Goal: Task Accomplishment & Management: Use online tool/utility

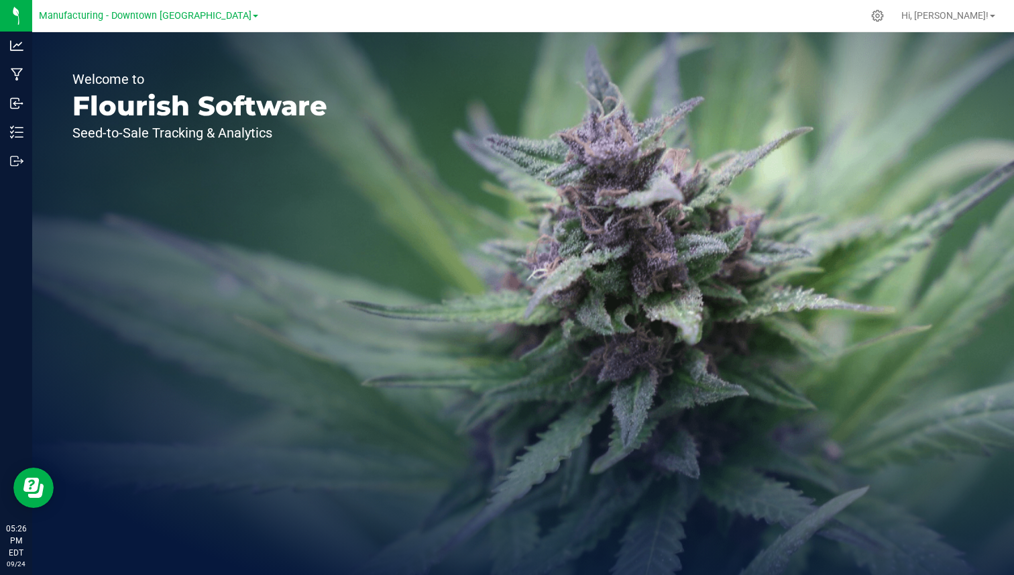
click at [942, 8] on div "Hi, [PERSON_NAME]!" at bounding box center [948, 15] width 105 height 23
click at [954, 19] on span "Hi, [PERSON_NAME]!" at bounding box center [945, 15] width 87 height 11
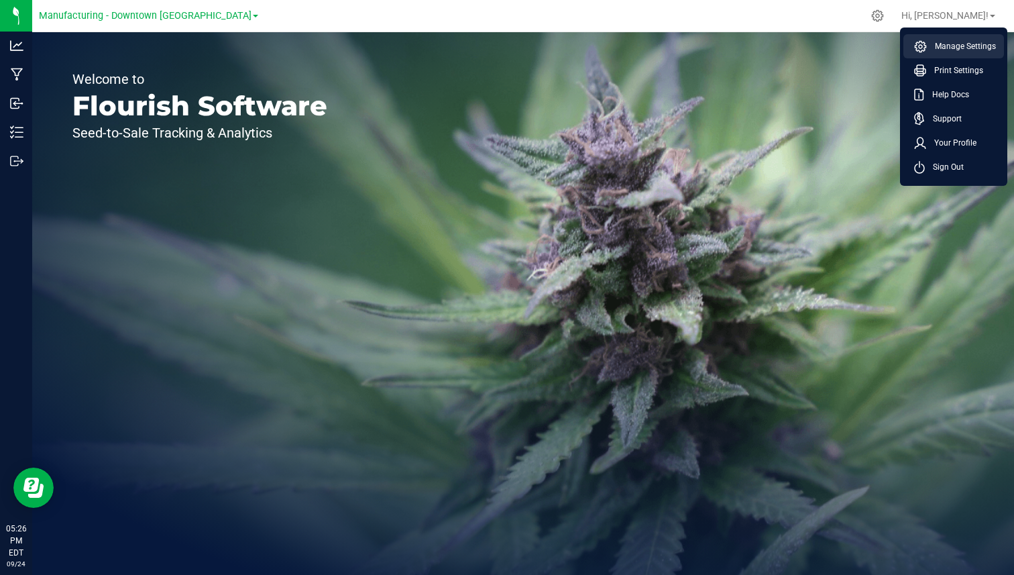
click at [947, 46] on span "Manage Settings" at bounding box center [961, 46] width 69 height 13
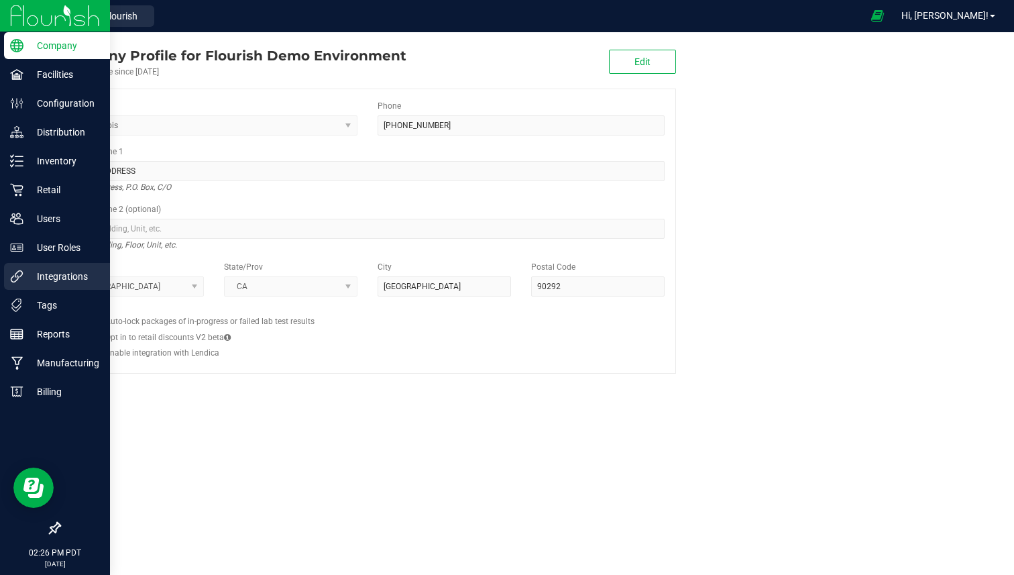
click at [33, 282] on p "Integrations" at bounding box center [63, 276] width 80 height 16
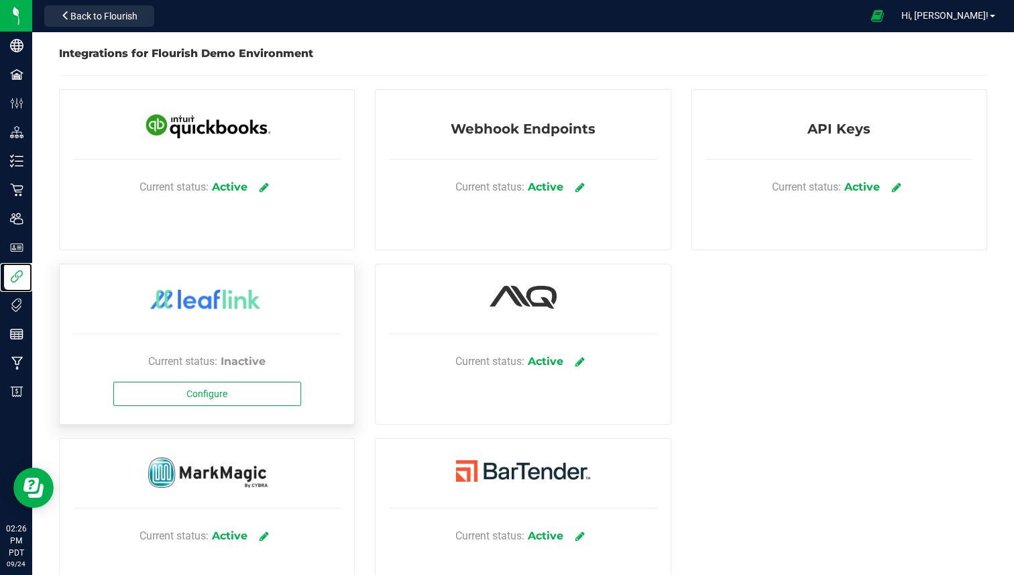
scroll to position [51, 0]
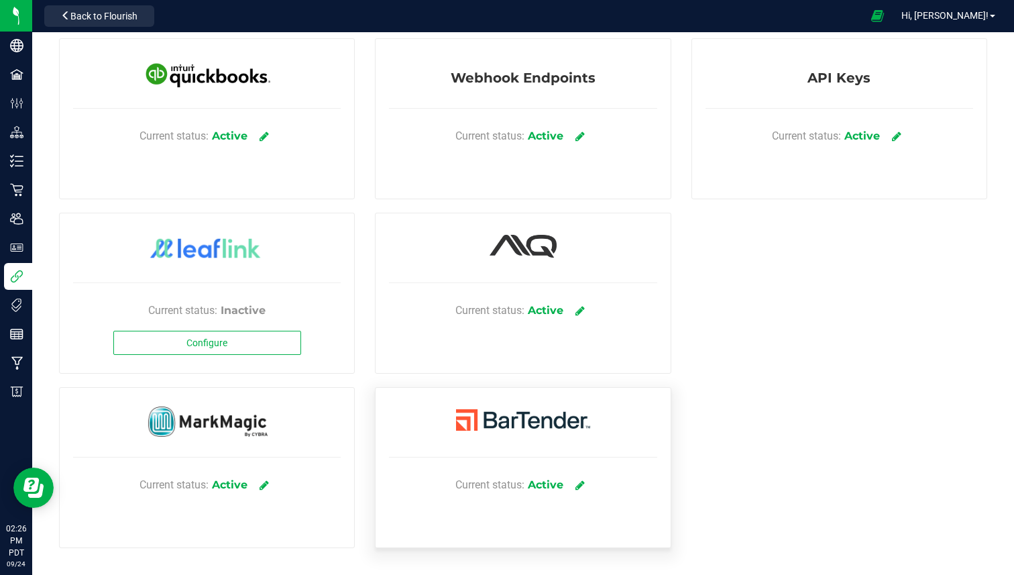
click at [563, 489] on div "Current status: Active" at bounding box center [523, 485] width 268 height 40
click at [577, 487] on icon at bounding box center [581, 485] width 10 height 12
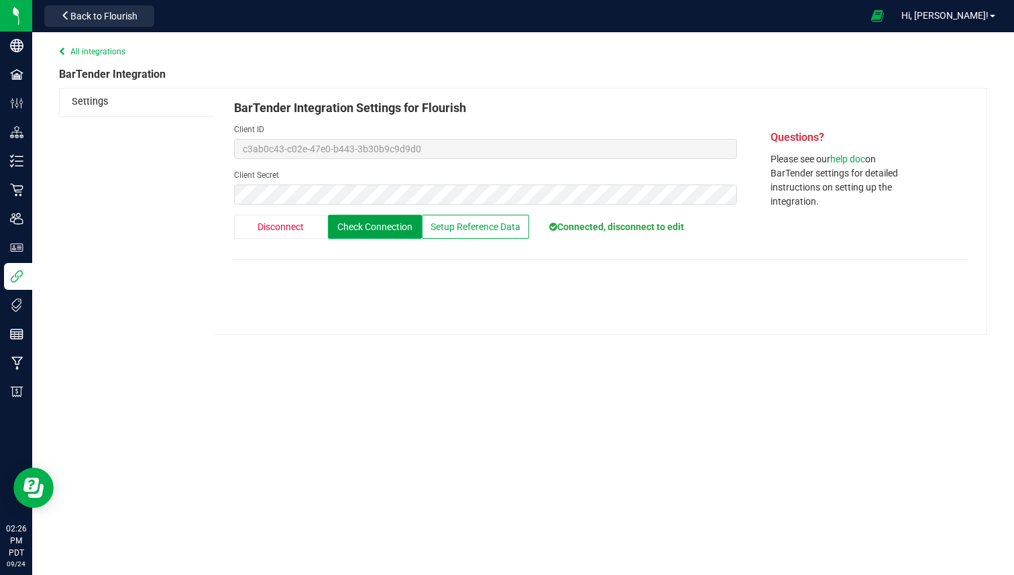
click at [379, 233] on button "Check Connection" at bounding box center [375, 227] width 94 height 24
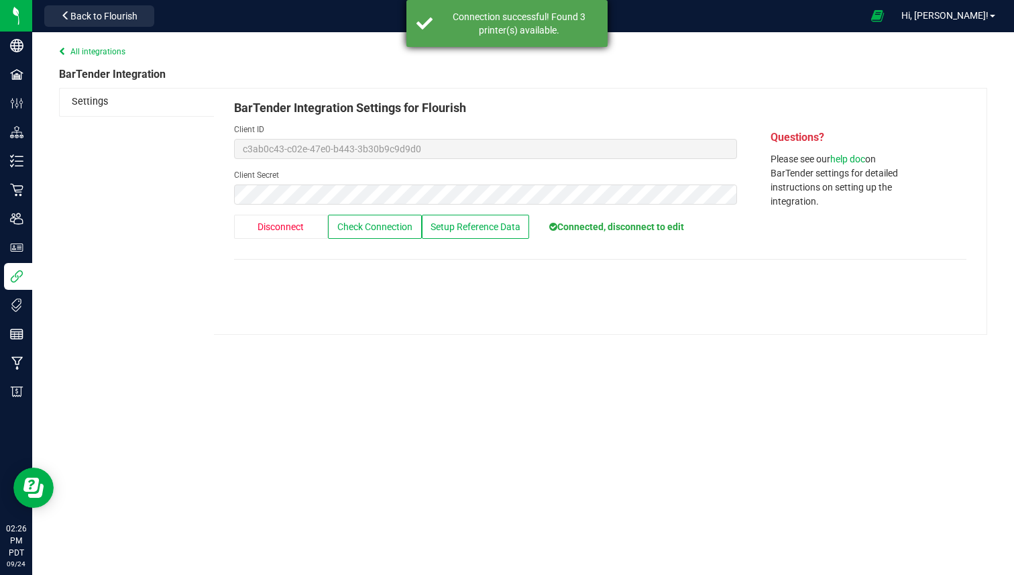
click at [542, 40] on div "Connection successful! Found 3 printer(s) available." at bounding box center [506, 23] width 201 height 47
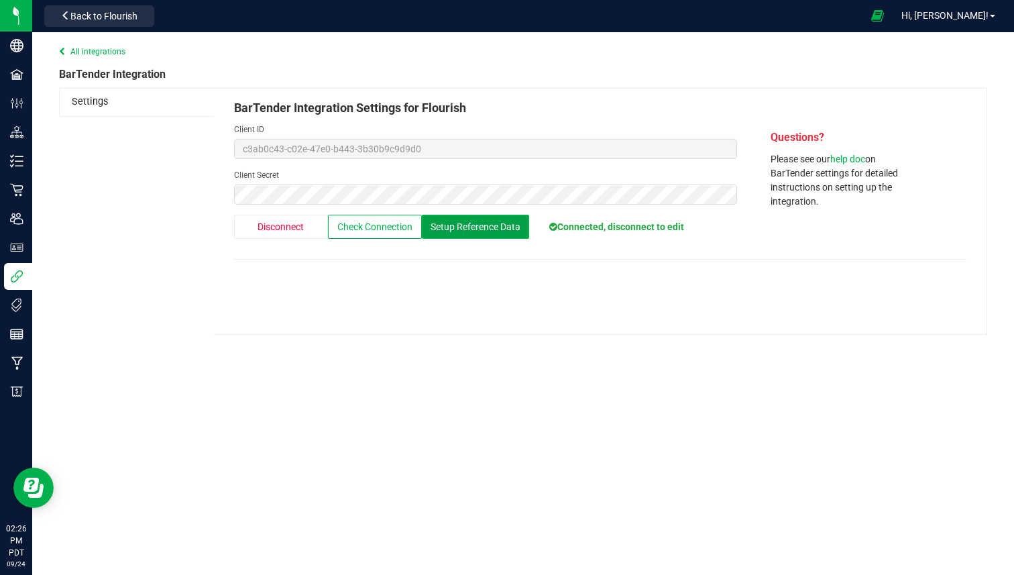
click at [513, 227] on span "Setup Reference Data" at bounding box center [476, 226] width 90 height 11
click at [439, 80] on div "BarTender Integration" at bounding box center [523, 74] width 928 height 13
click at [369, 141] on div "BarTender Integration Settings for Flourish Client ID c3ab0c43-c02e-47e0-b443-3…" at bounding box center [600, 211] width 773 height 247
click at [472, 230] on span "Setup Reference Data" at bounding box center [476, 226] width 90 height 11
click at [494, 229] on span "Setup Reference Data" at bounding box center [476, 226] width 90 height 11
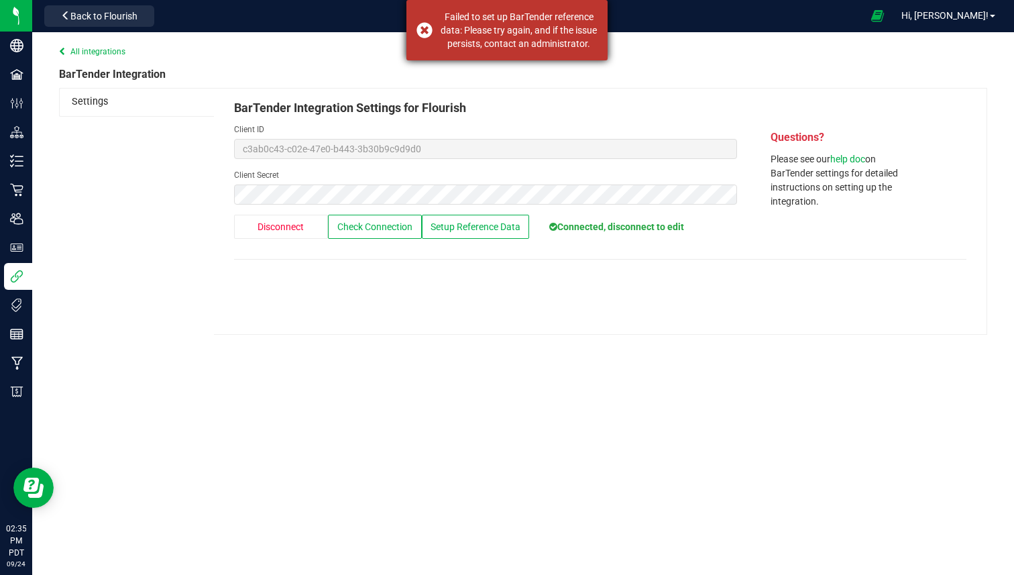
click at [433, 34] on div "Failed to set up BarTender reference data: Please try again, and if the issue p…" at bounding box center [506, 30] width 201 height 60
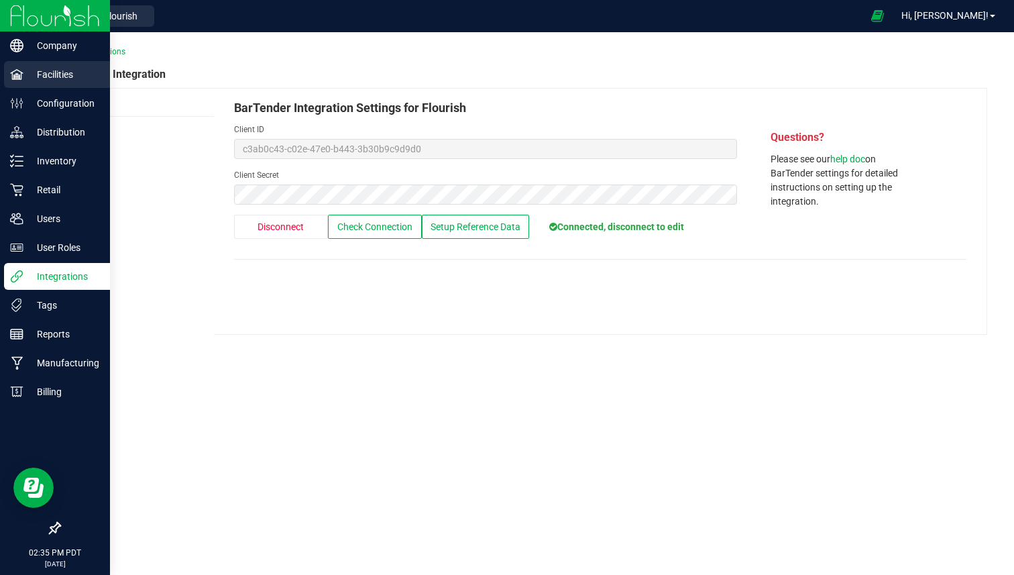
click at [55, 72] on p "Facilities" at bounding box center [63, 74] width 80 height 16
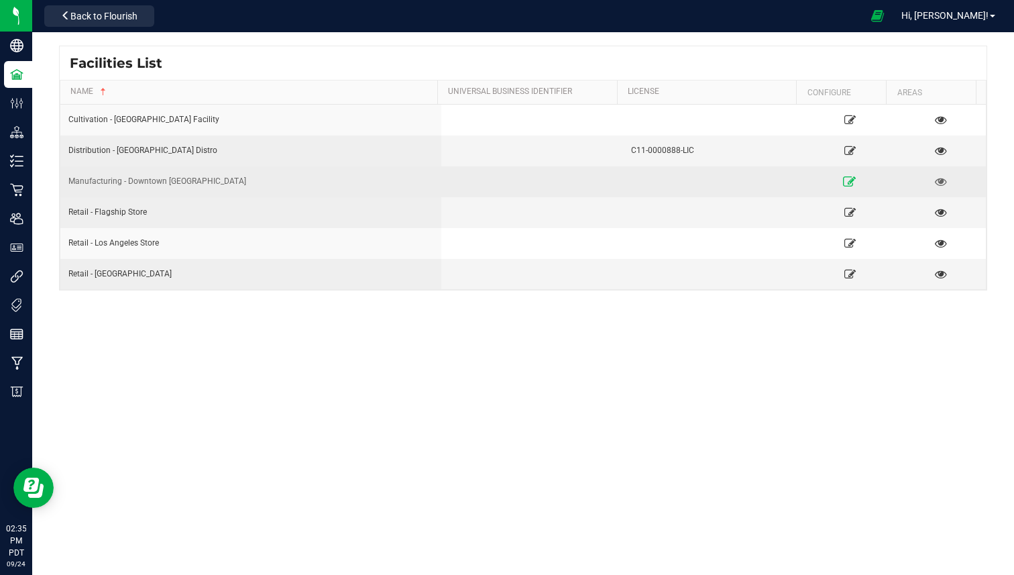
click at [844, 180] on icon at bounding box center [850, 180] width 13 height 9
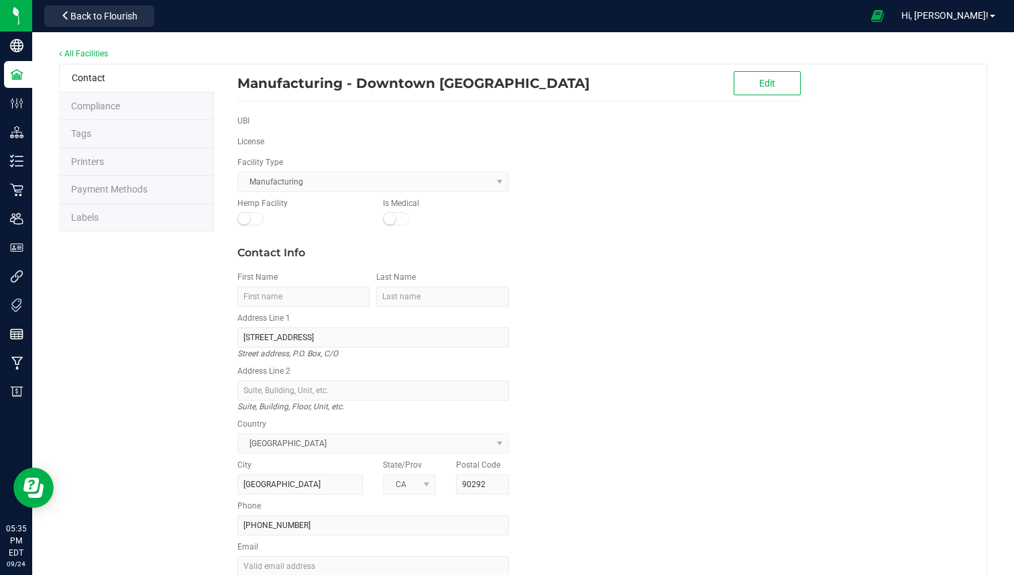
click at [115, 207] on li "Labels" at bounding box center [136, 218] width 155 height 28
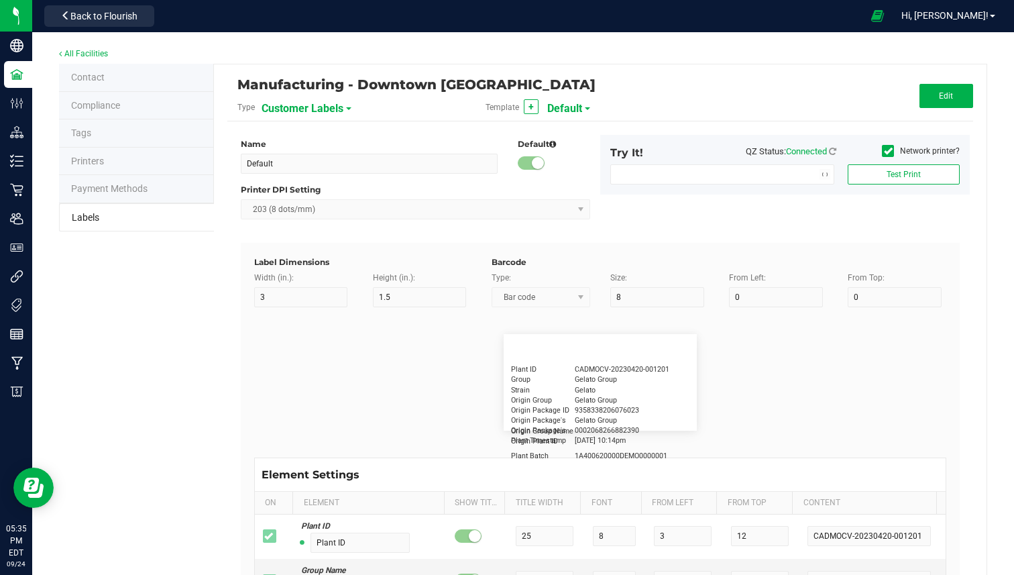
type input "2.25"
type input "1.25"
type input "20"
type input "5"
type input "Customer"
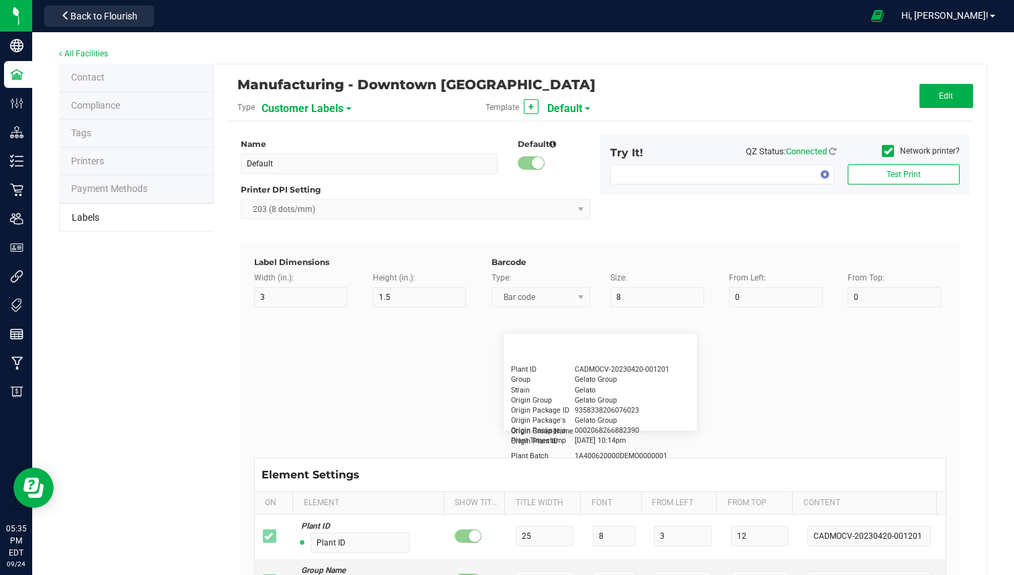
type input "15"
type input "5"
type input "[PERSON_NAME]"
type input "Product"
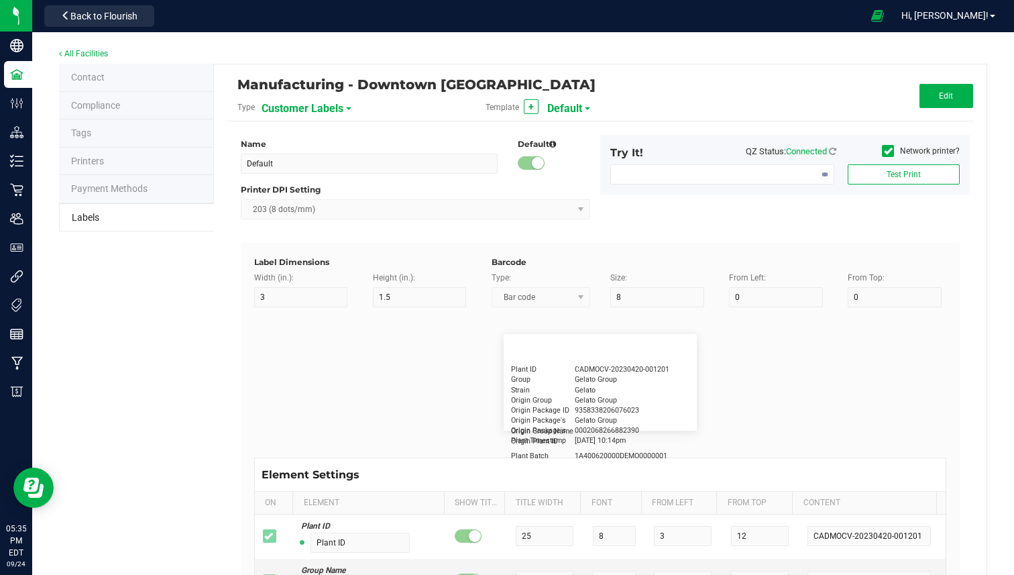
type input "15"
type input "5"
type input "10"
type input "GSC Oil Tincture"
type input "Qty"
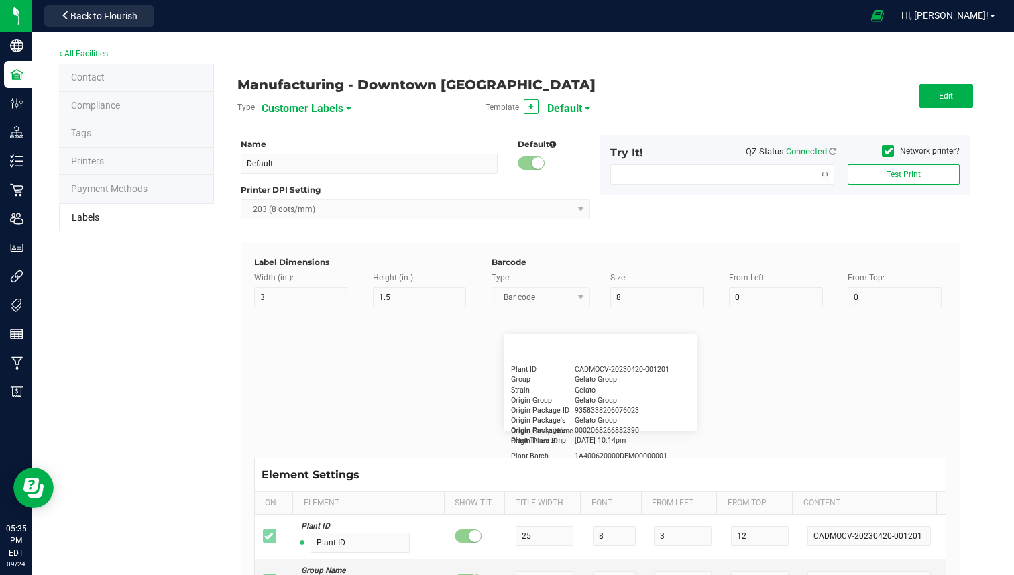
type input "5"
type input "15"
type input "3 ea"
type input "Physician"
type input "15"
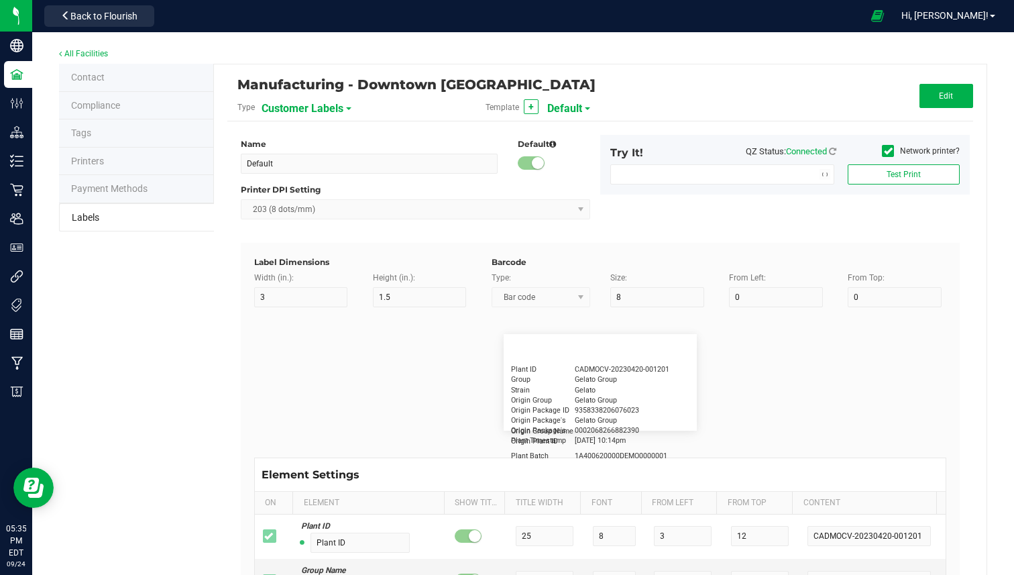
type input "5"
type input "Docfirst Doclast, MD."
type input "Order Date"
type input "15"
type input "5"
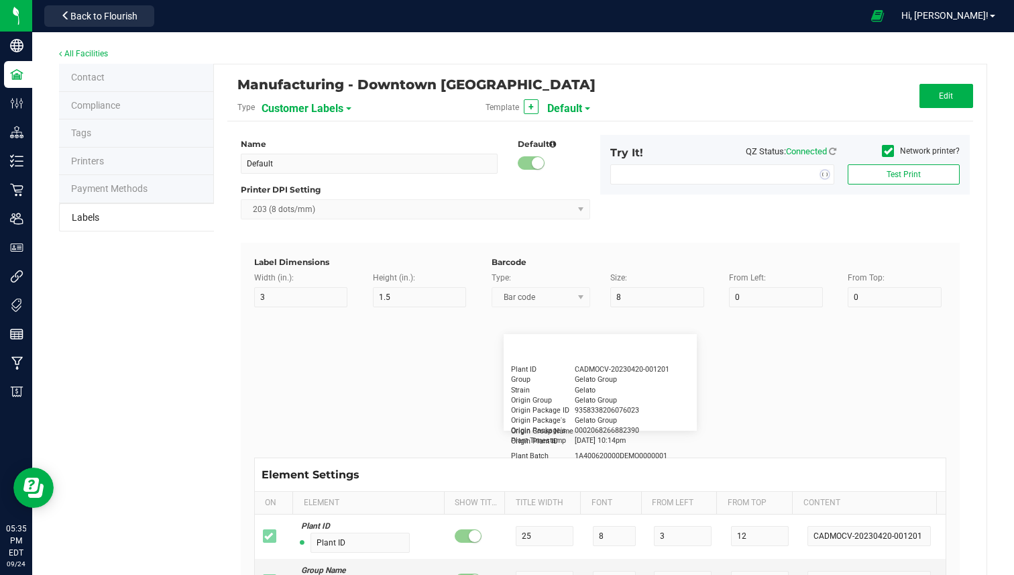
type input "25"
type input "[DATE] 1:17 pm"
type input "Package ID"
type input "15"
type input "5"
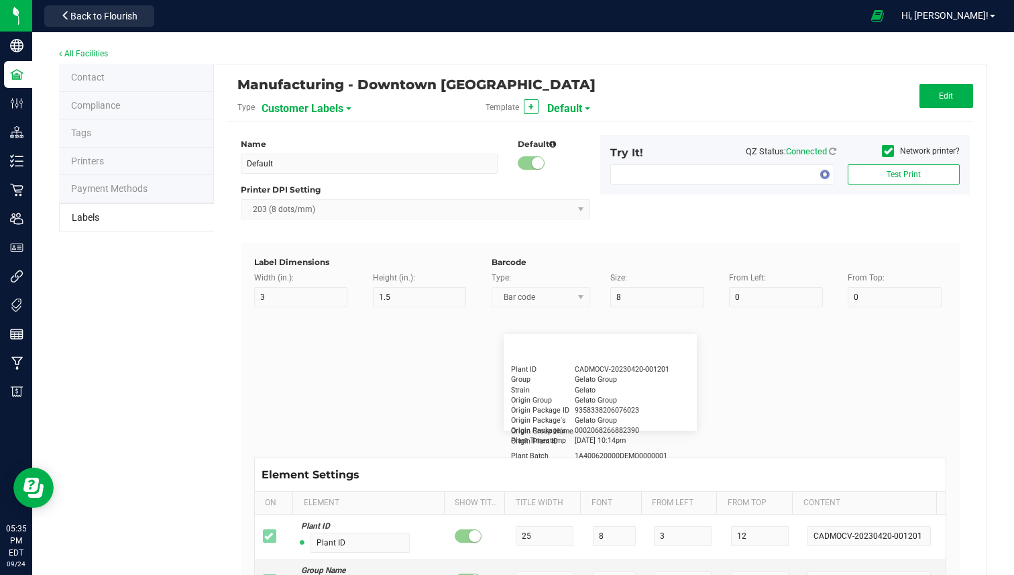
type input "10"
type input "CADMODS-20230420-096"
type input "Lot Number"
type input "15"
type input "5"
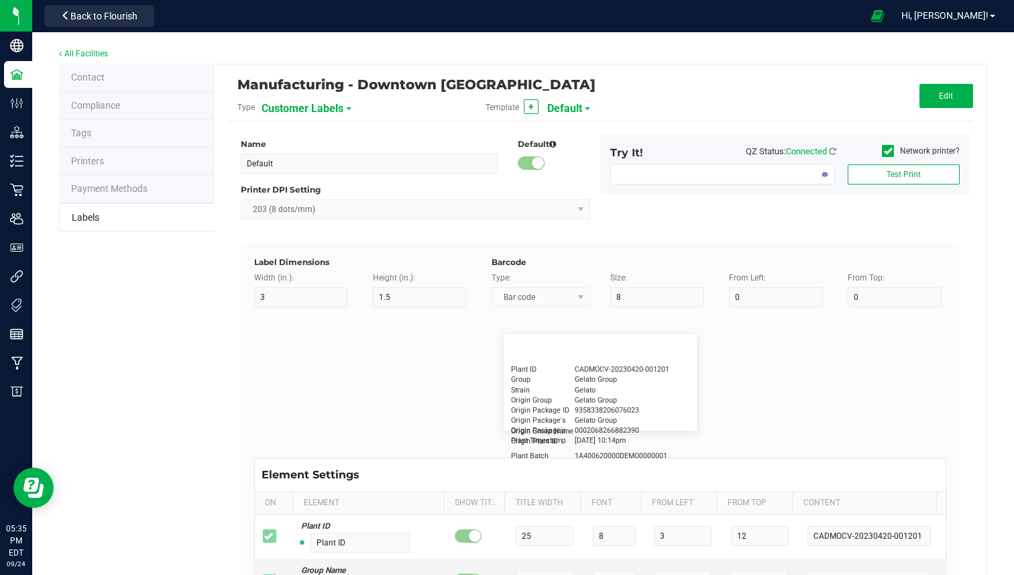
type input "10"
type input "LOTPXGDP-0912"
type input "Warning"
type input "15"
type input "5"
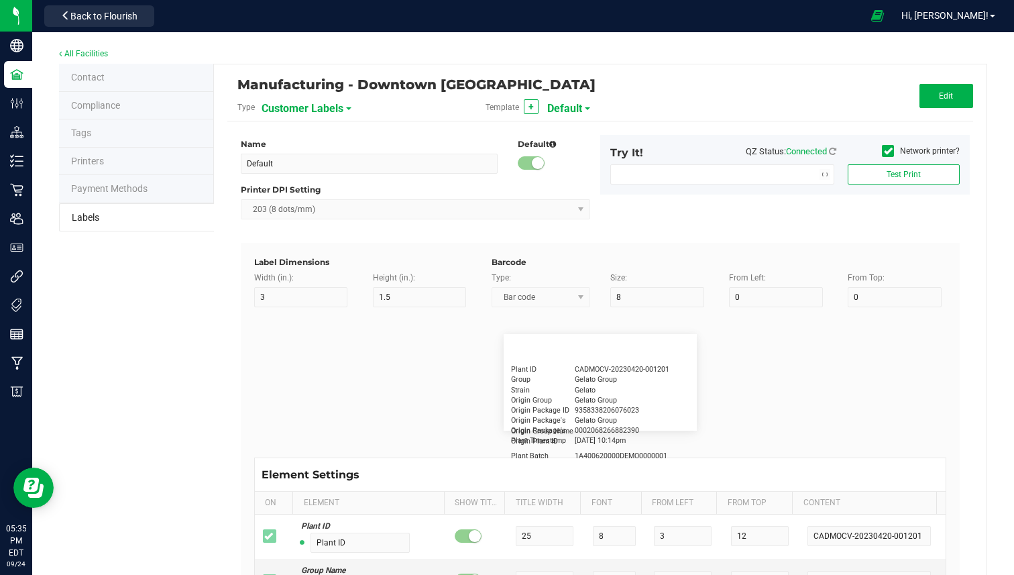
type input "30"
type input "Type Warning Here"
type input "Brand"
type input "15"
type input "5"
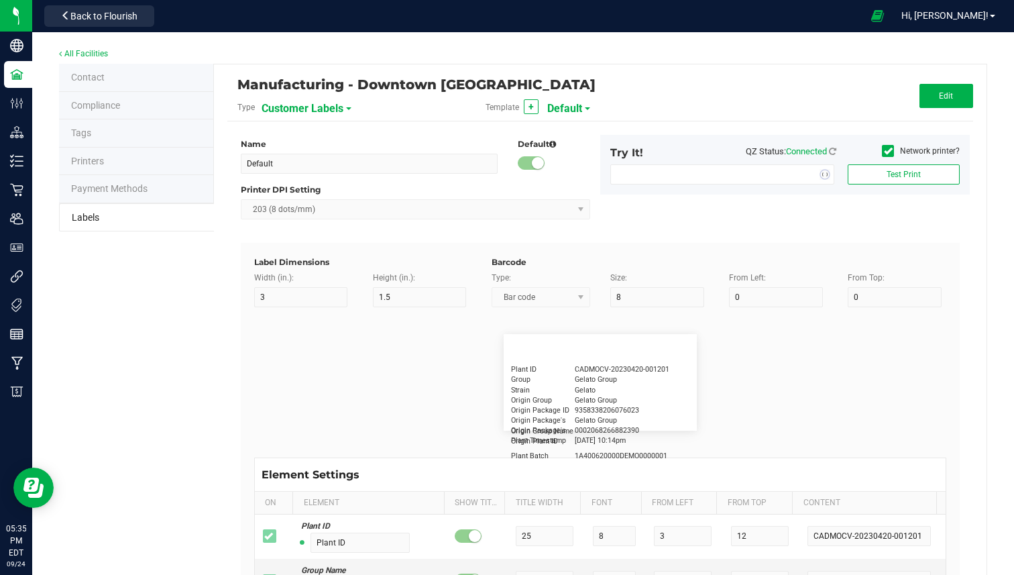
type input "30"
type input "Cannabis Co."
type input "NDC Number"
type input "15"
type input "5"
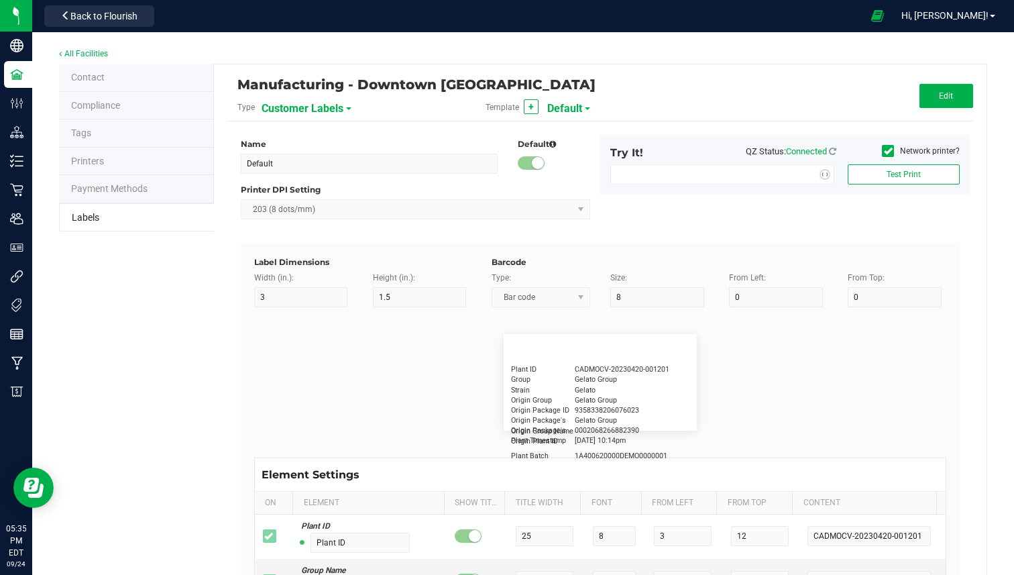
type input "30"
type input "[PHONE_NUMBER]"
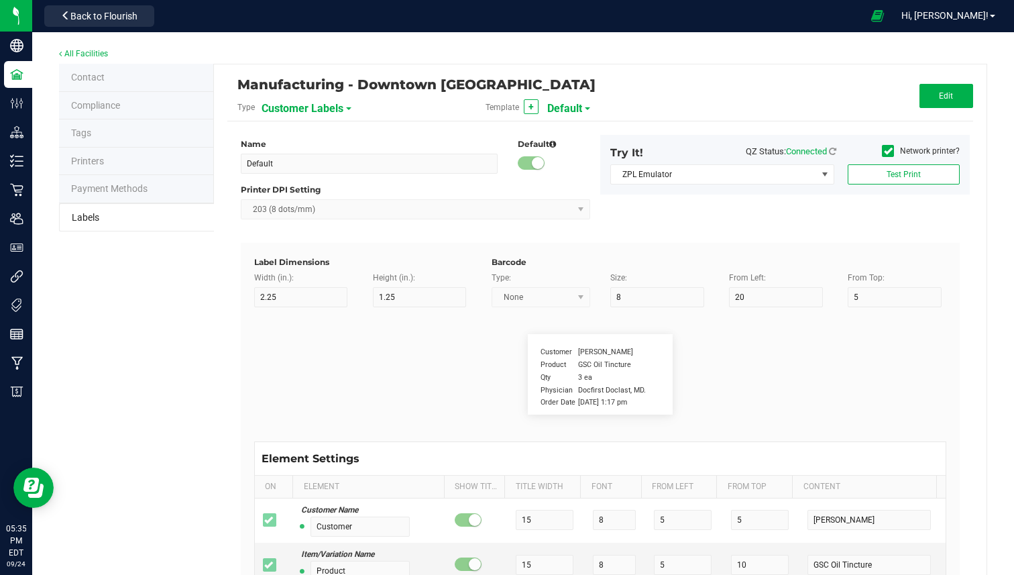
click at [309, 109] on span "Customer Labels" at bounding box center [303, 108] width 82 height 23
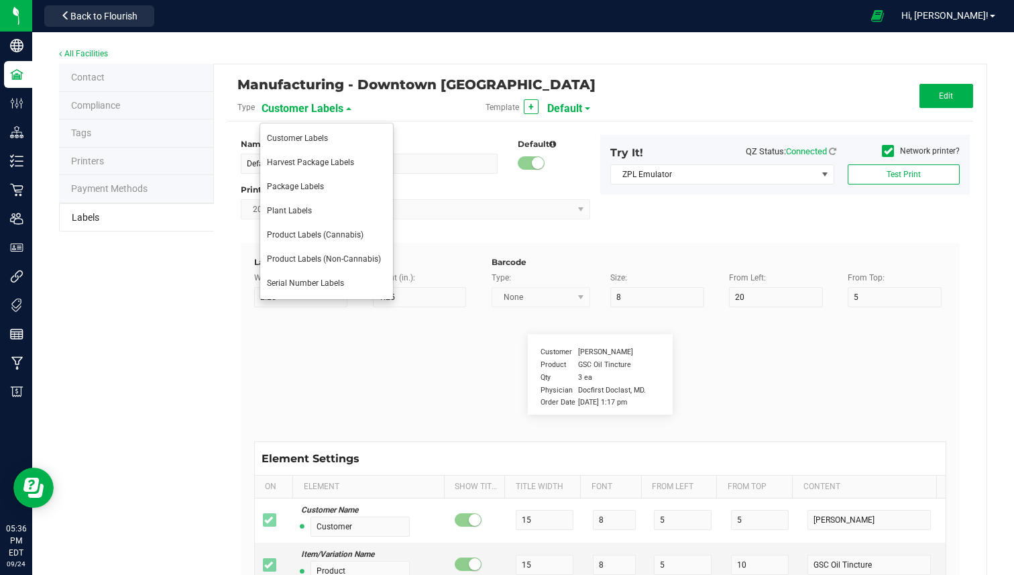
drag, startPoint x: 290, startPoint y: 130, endPoint x: 271, endPoint y: 82, distance: 52.1
click at [271, 87] on body "Company Facilities Configuration Distribution Inventory Retail Users User Roles…" at bounding box center [507, 287] width 1014 height 575
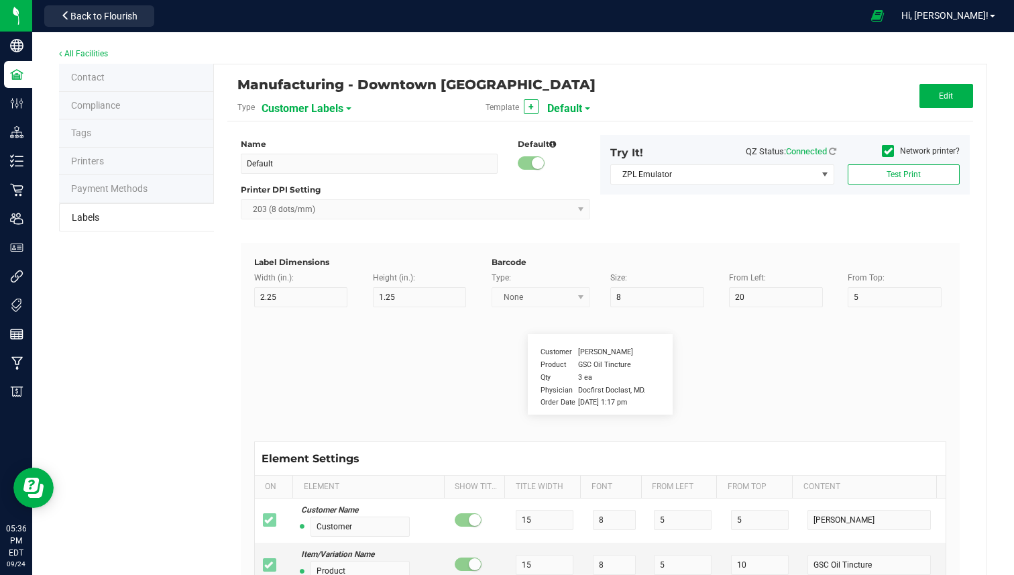
click at [321, 132] on div "Name Default Default Printer DPI Setting 203 (8 dots/mm) Try It! QZ Status: Con…" at bounding box center [600, 494] width 726 height 747
click at [321, 105] on span "Customer Labels" at bounding box center [303, 108] width 82 height 23
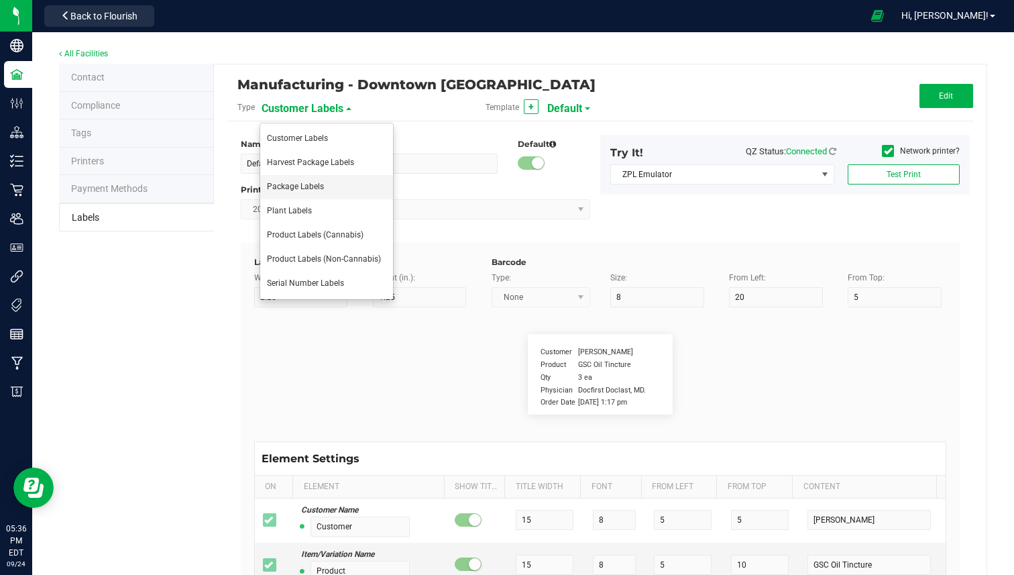
click at [310, 193] on li "Package Labels" at bounding box center [326, 187] width 133 height 24
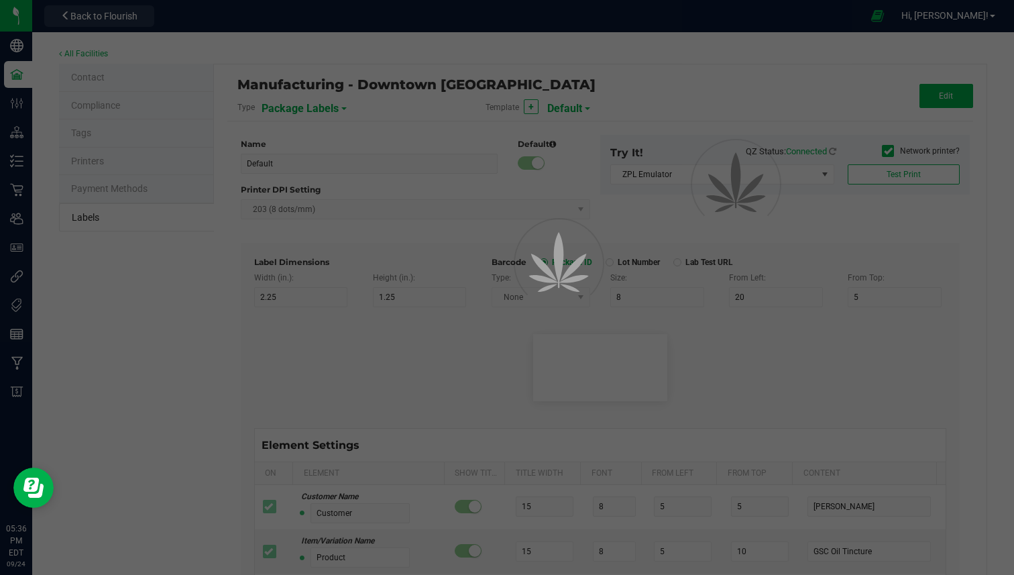
type input "Edible"
type input "4"
type input "2.5"
type input "10"
type input "12"
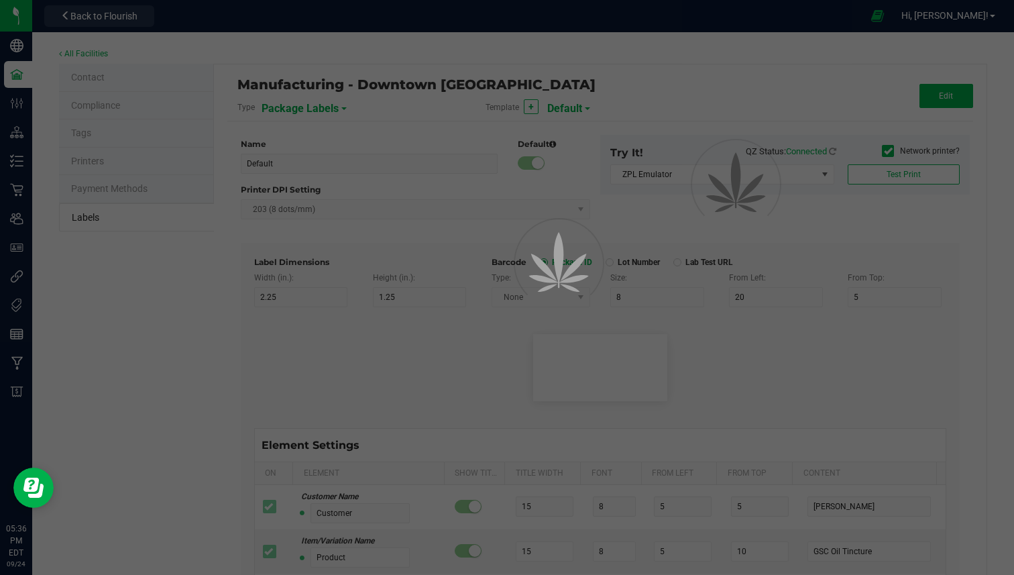
type input "50"
type input "UUID"
type input "35"
type input "10"
type input "SKU Name"
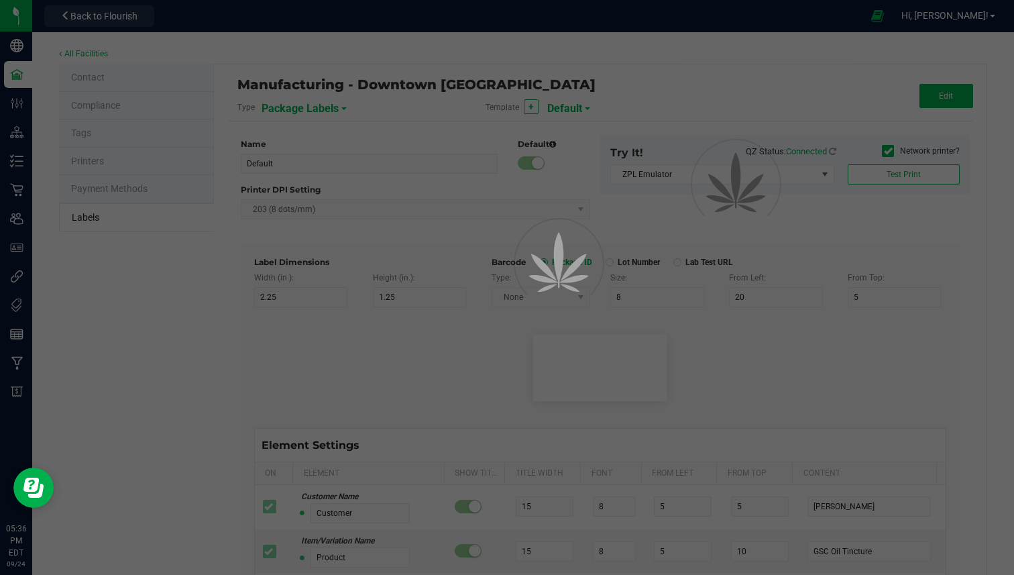
type input "25"
type input "10"
type input "Strain"
type input "25"
type input "10"
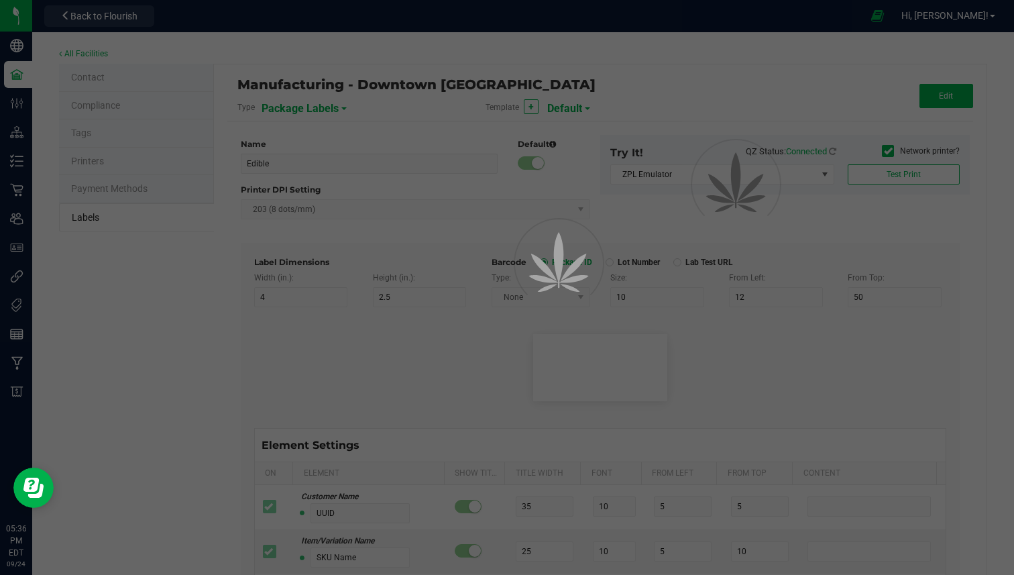
type input "Size"
type input "25"
type input "10"
type input "Package Date"
type input "25"
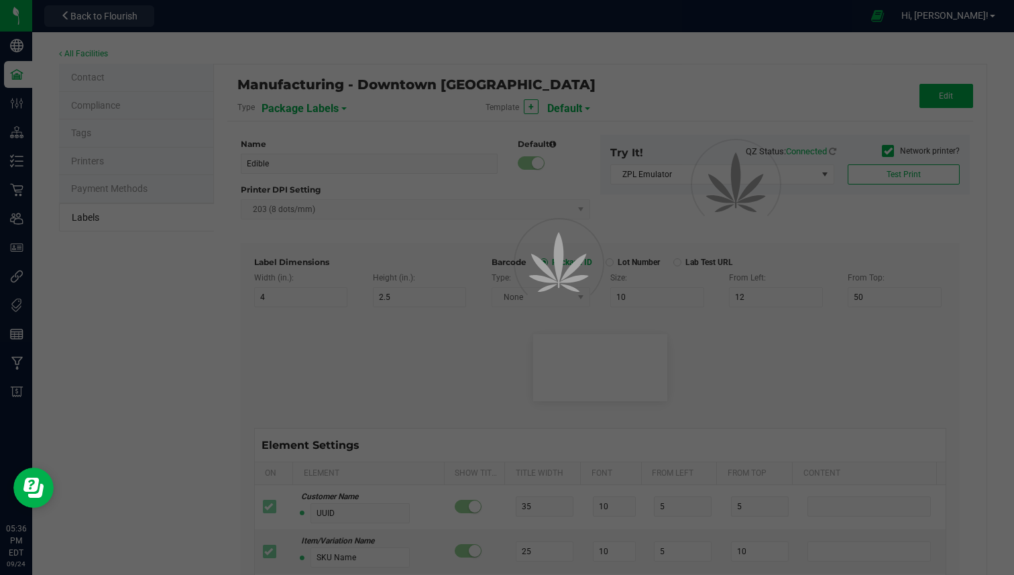
type input "10"
type input "Lot Number"
type input "25"
type input "10"
type input "30"
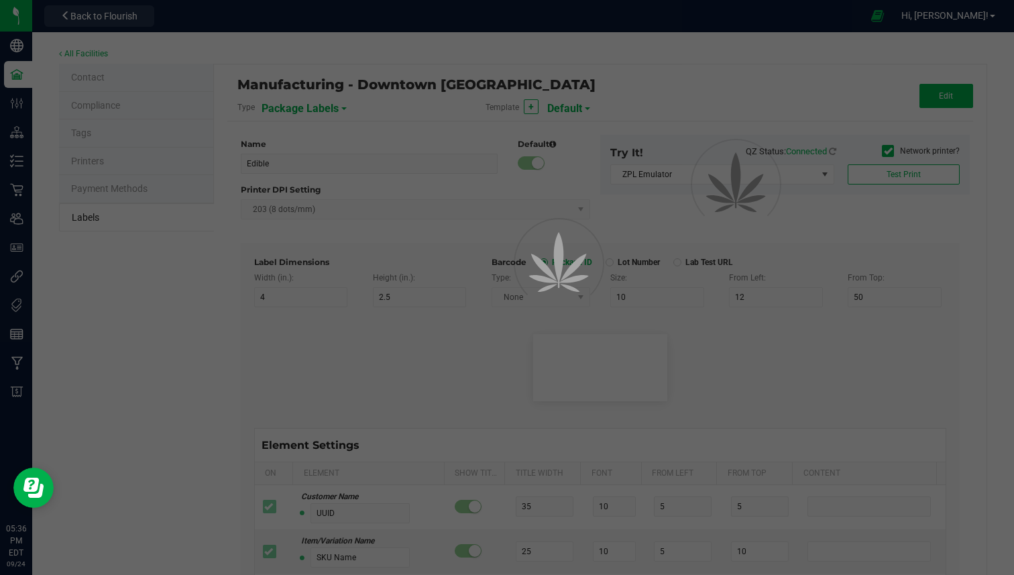
type input "Please Store in a safe place and keep away from kids."
type input "80"
type input "10"
type input "40"
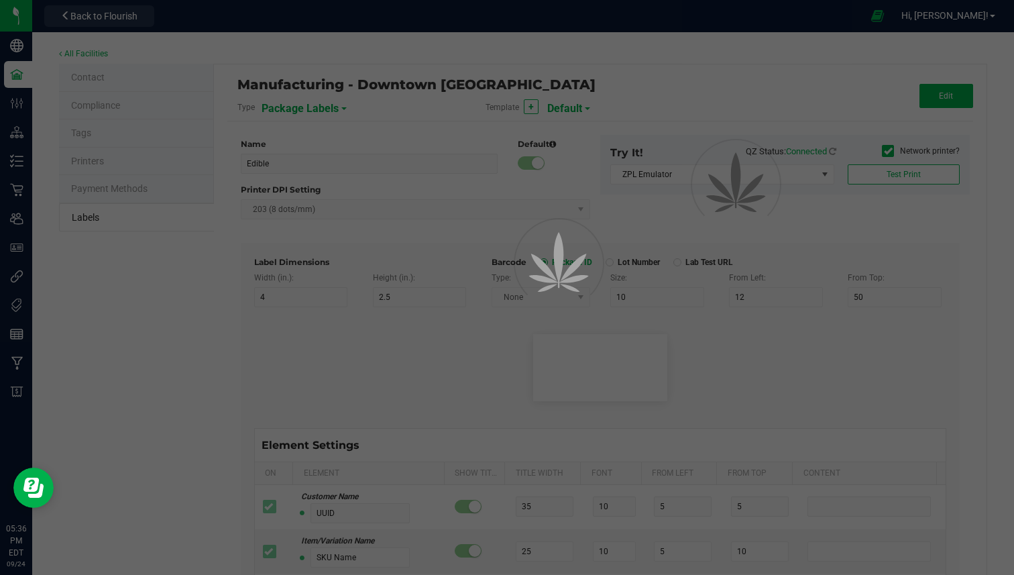
type input "SKU"
type input "25"
type input "10"
type input "42P017"
type input "Ref Field 1"
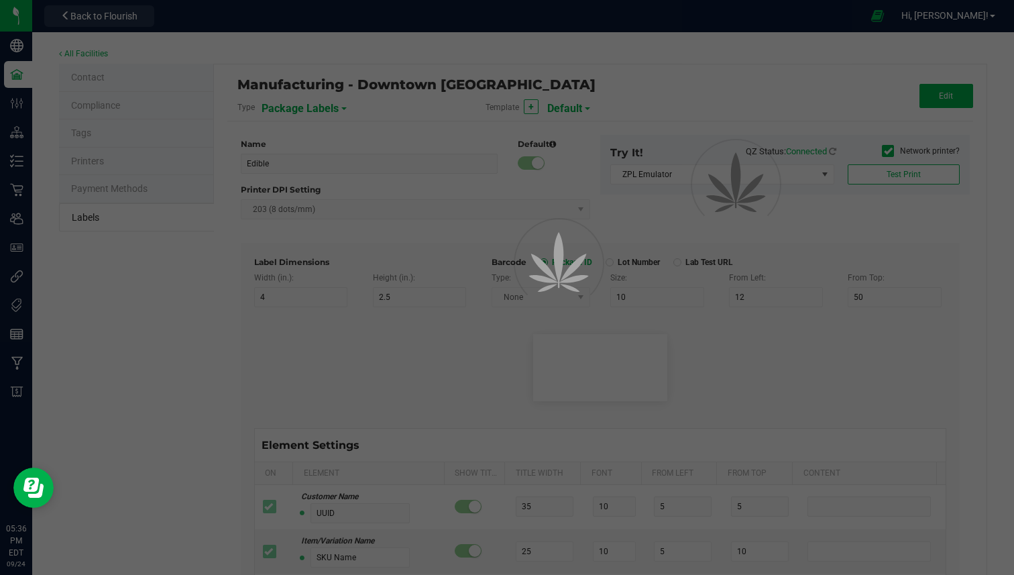
type input "25"
type input "10"
type input "35"
type input "Ref Field 1 Value"
type input "Ref Field 2"
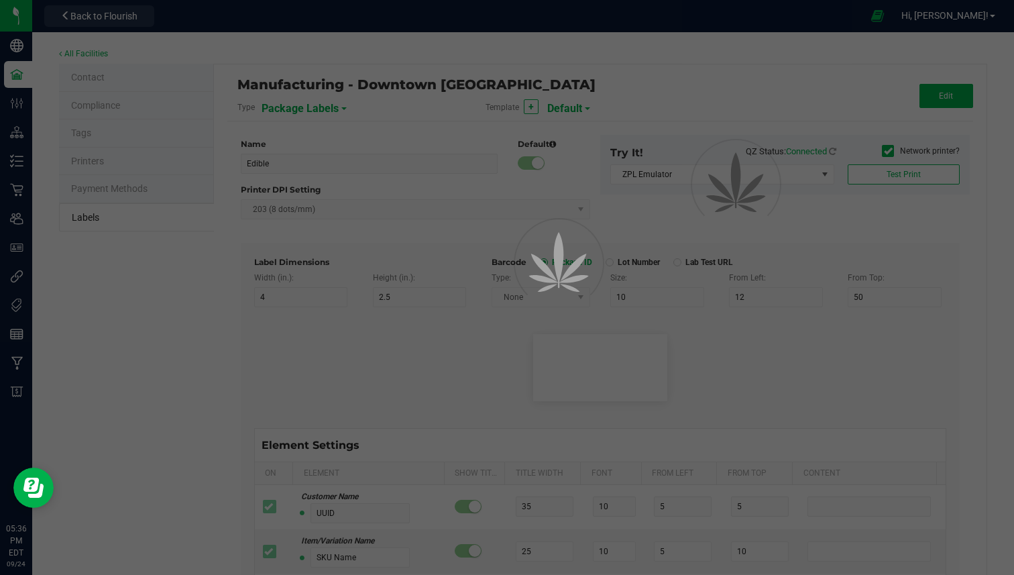
type input "25"
type input "10"
type input "35"
type input "Ref Field 2 Value"
type input "Ref Field 3"
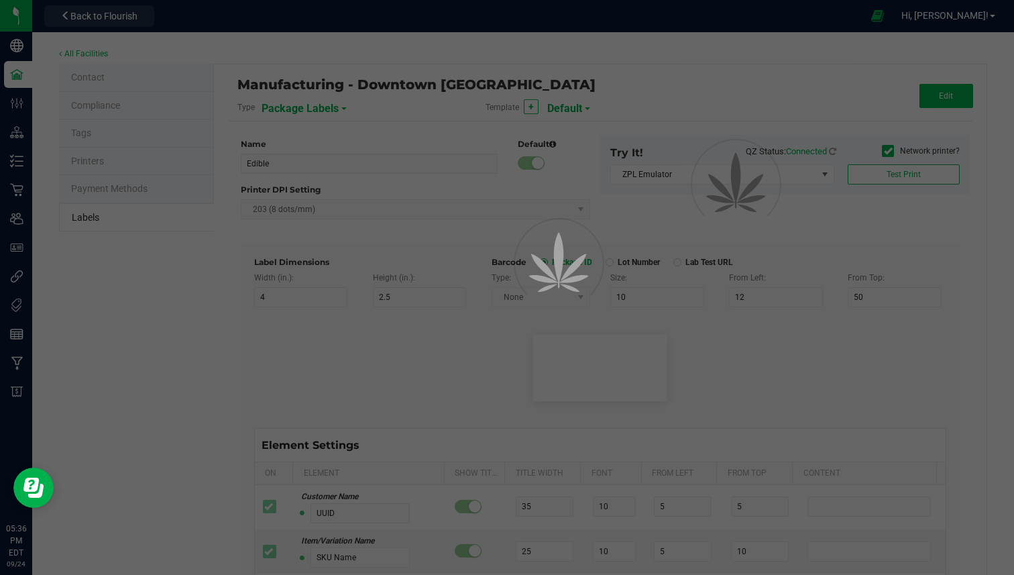
type input "25"
type input "10"
type input "35"
type input "Ref Field 3 Value"
type input "Item Ref Field 1"
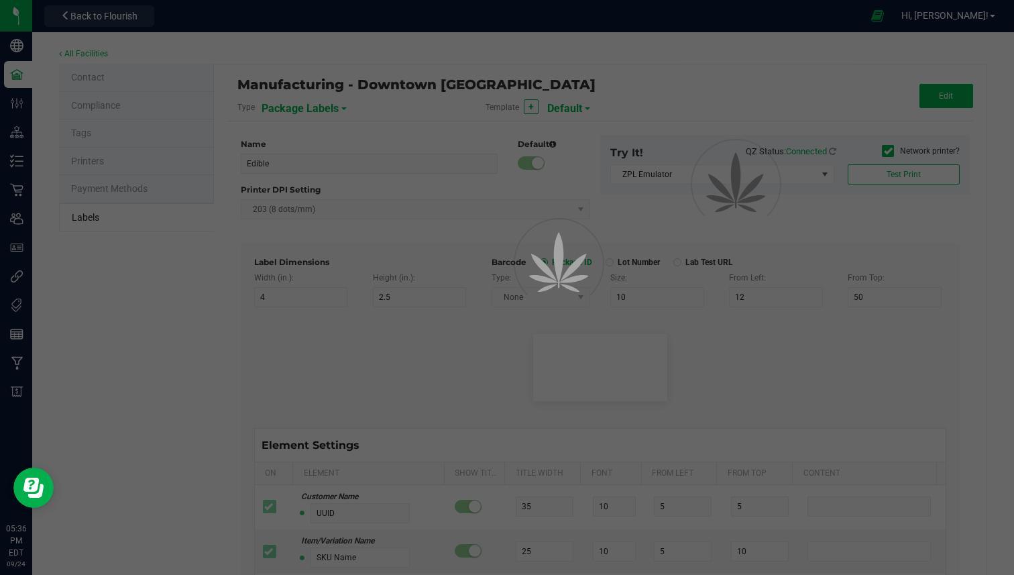
type input "25"
type input "10"
type input "35"
type input "Item Ref Field 1 Value"
type input "Item Ref Field 2"
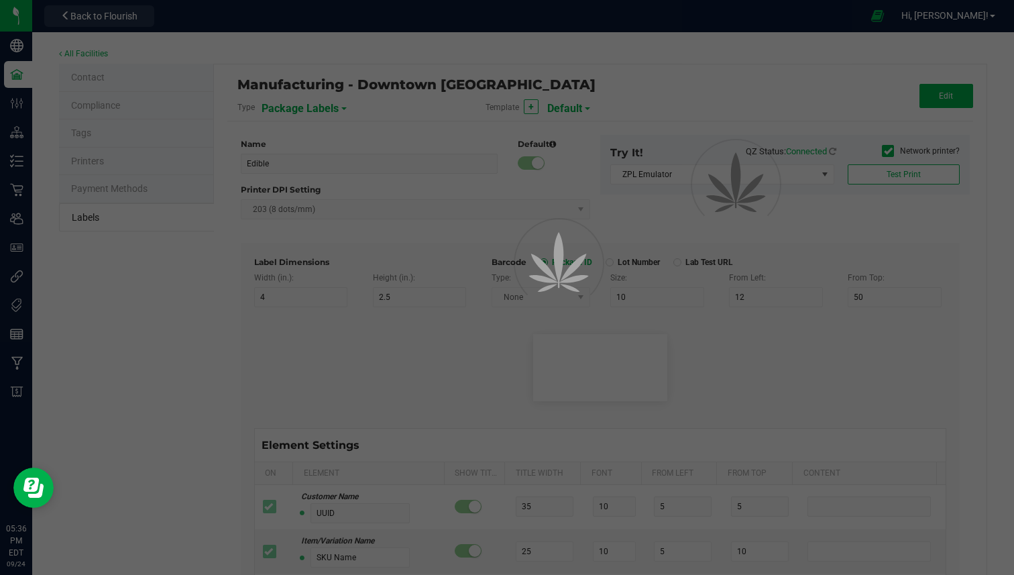
type input "25"
type input "10"
type input "35"
type input "Item Ref Field 2 Value"
type input "Item Ref Field 3"
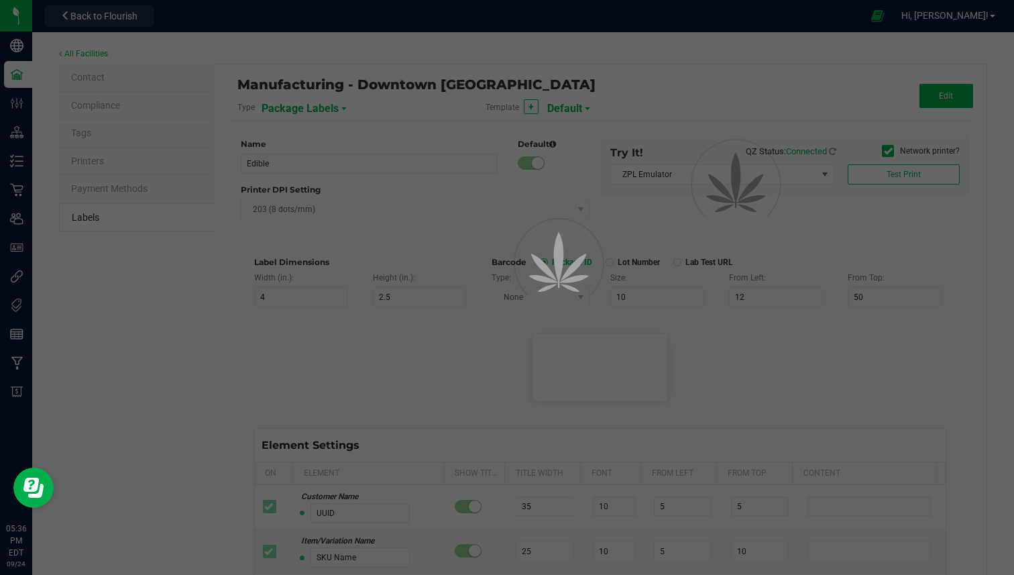
type input "25"
type input "10"
type input "35"
type input "Item Ref Field 3 Value"
type input "Item Ref Field 4"
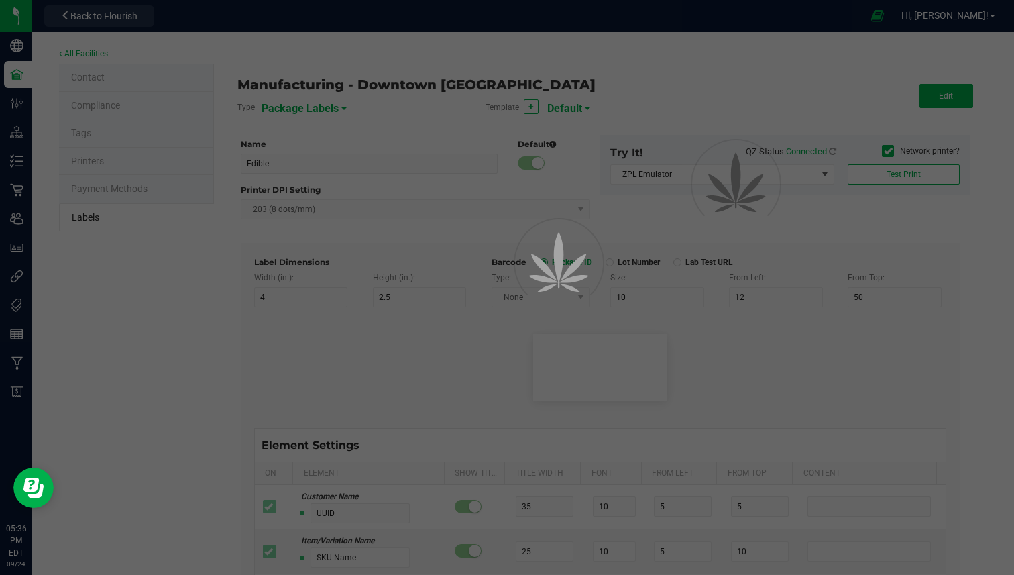
type input "25"
type input "10"
type input "35"
type input "Item Ref Field 4 Value"
type input "Item Ref Field 5"
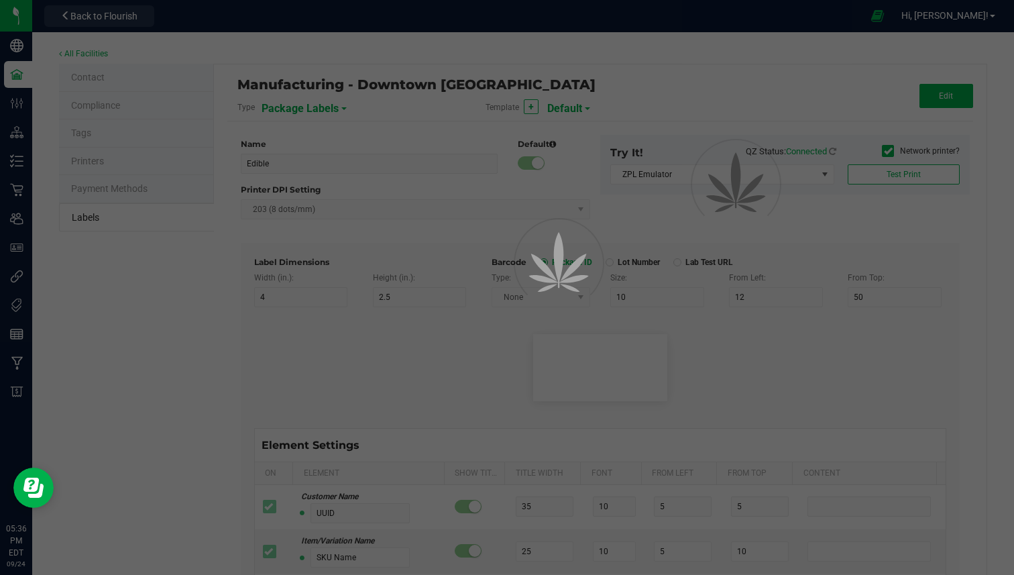
type input "25"
type input "10"
type input "35"
type input "Item Ref Field 5 Value"
type input "NDC Number"
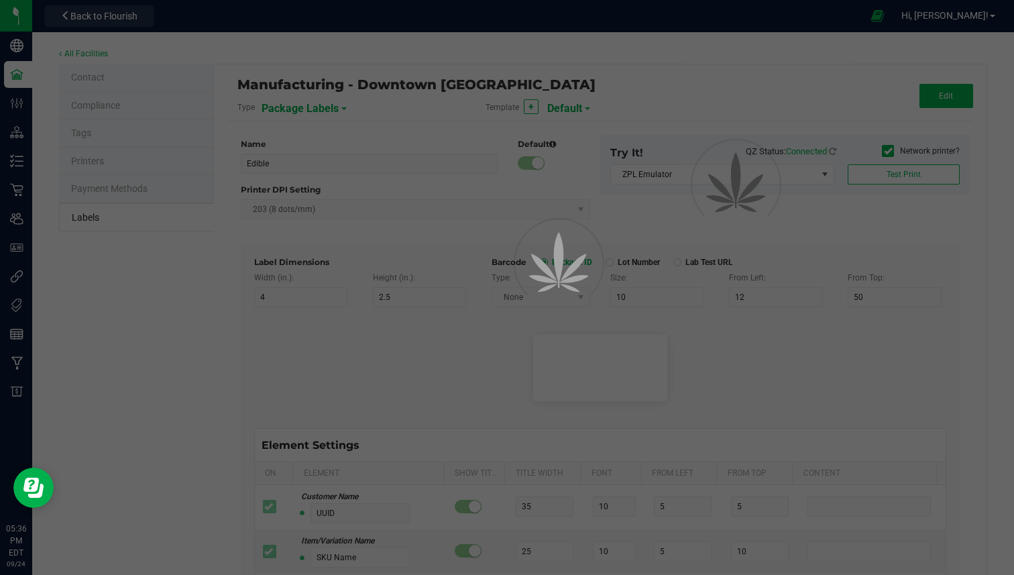
type input "25"
type input "10"
type input "35"
type input "[PHONE_NUMBER]"
type input "Number of Servings"
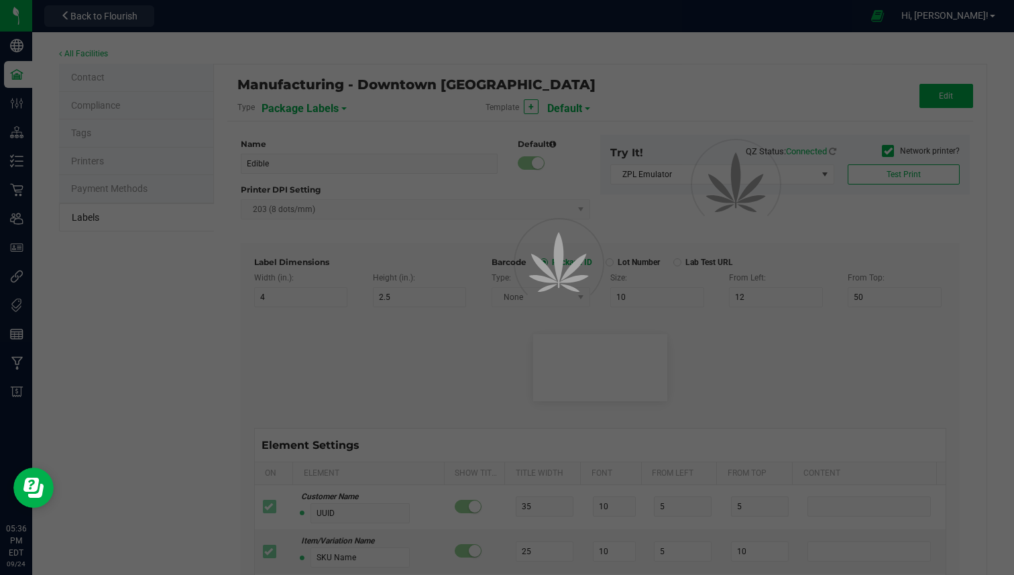
type input "25"
type input "10"
type input "35"
type input "4 servings/item"
type input "Serving Size"
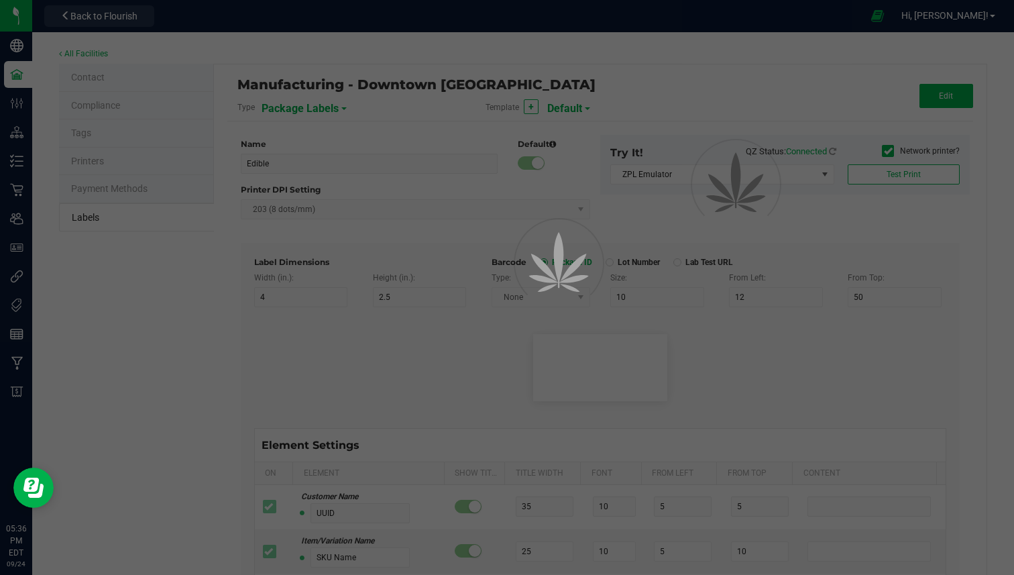
type input "25"
type input "10"
type input "35"
type input "1 cup"
type input "Serving Size (Grams)"
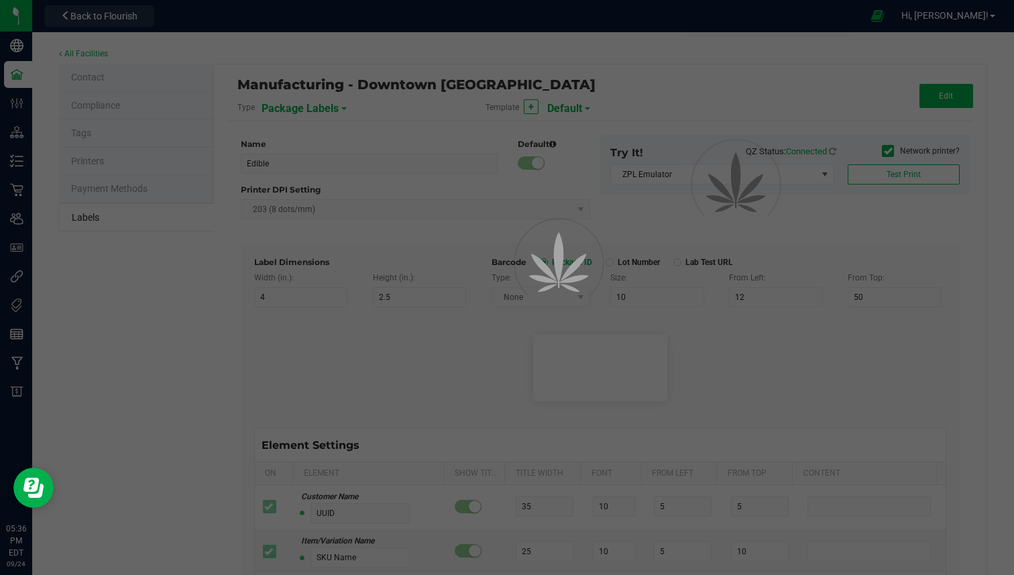
type input "25"
type input "10"
type input "35"
type input "4 g"
type input "Item Ingredients"
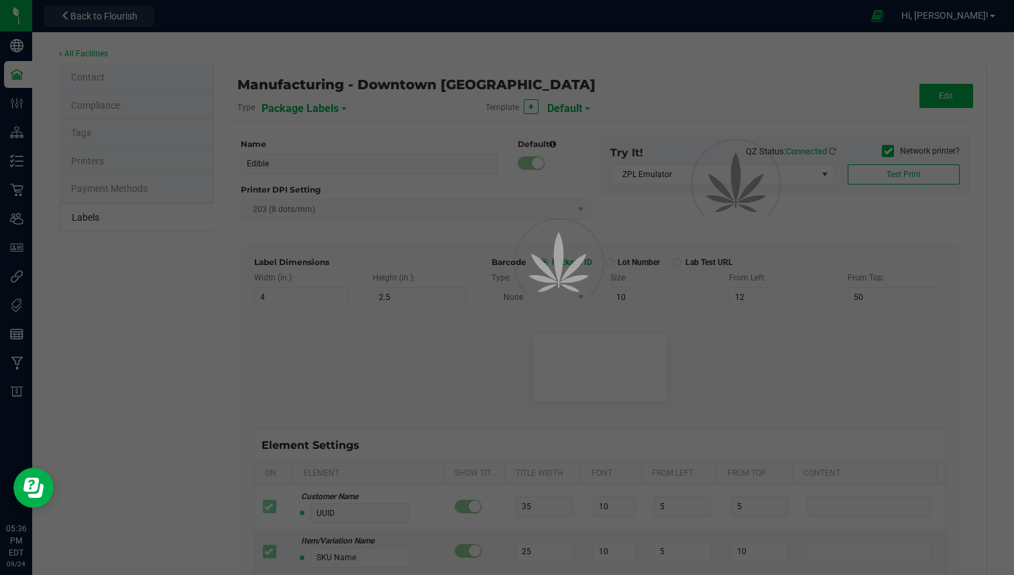
type input "25"
type input "10"
type input "35"
type input "Ingredient one, ingredient two"
type input "Allergens"
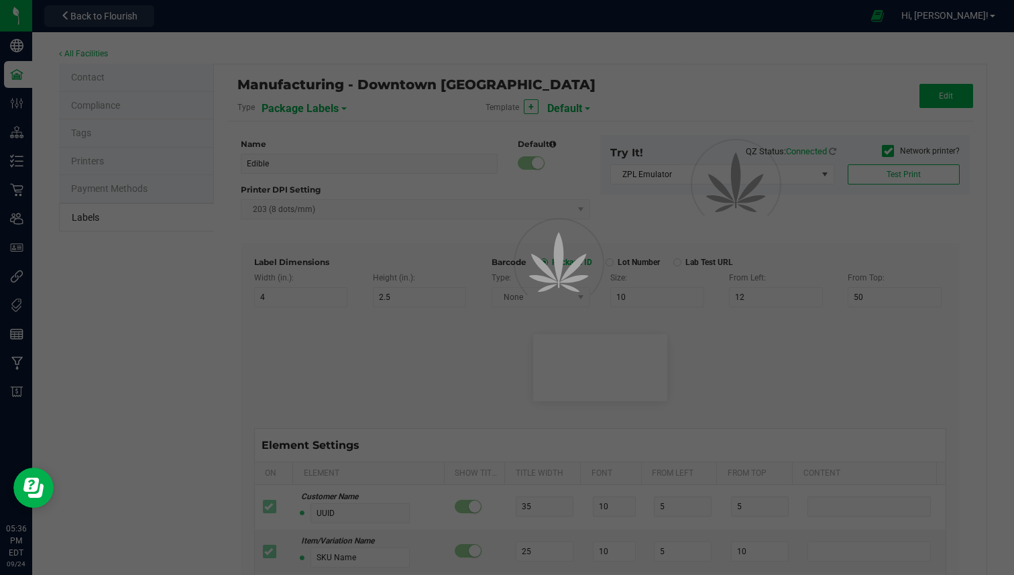
type input "25"
type input "10"
type input "35"
type input "Tree Nuts, Soy, Wheat"
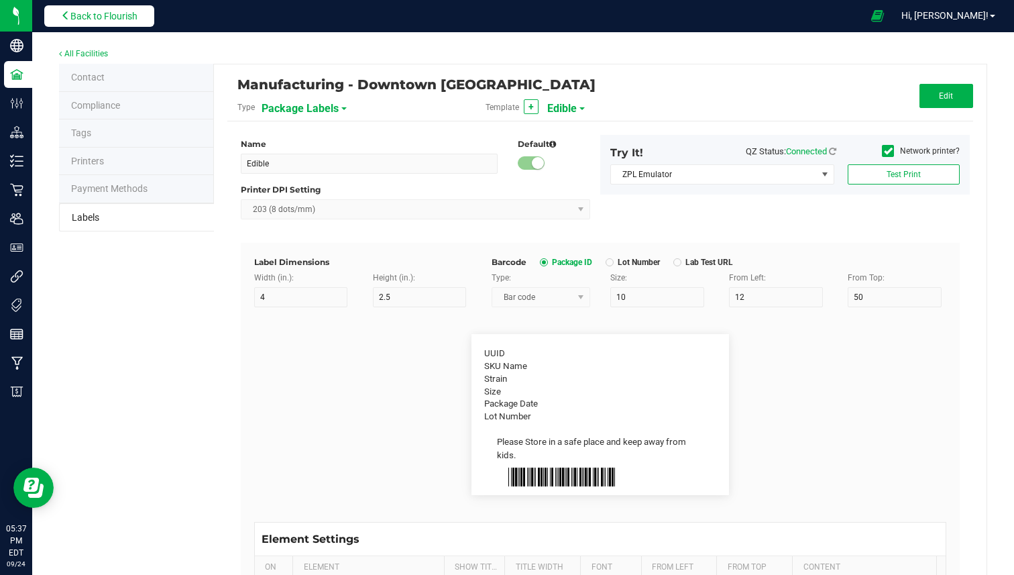
click at [111, 14] on span "Back to Flourish" at bounding box center [103, 16] width 67 height 11
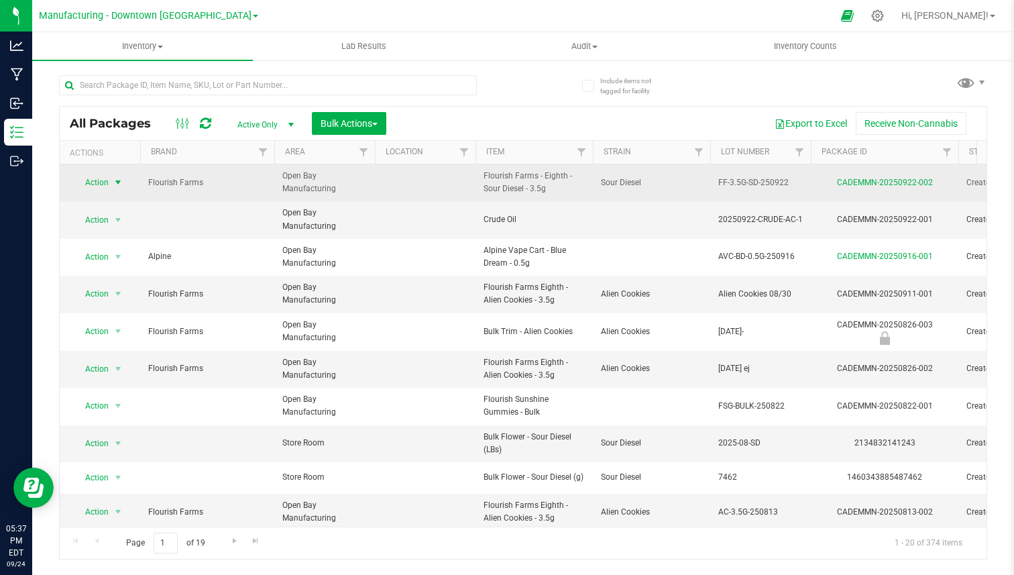
click at [117, 184] on span "select" at bounding box center [118, 182] width 11 height 11
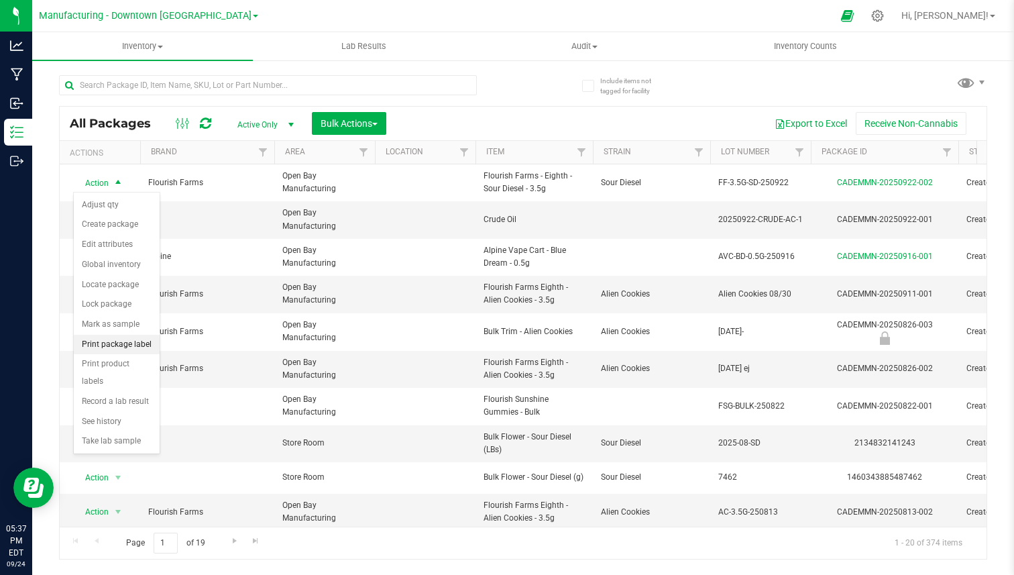
click at [119, 348] on li "Print package label" at bounding box center [117, 345] width 86 height 20
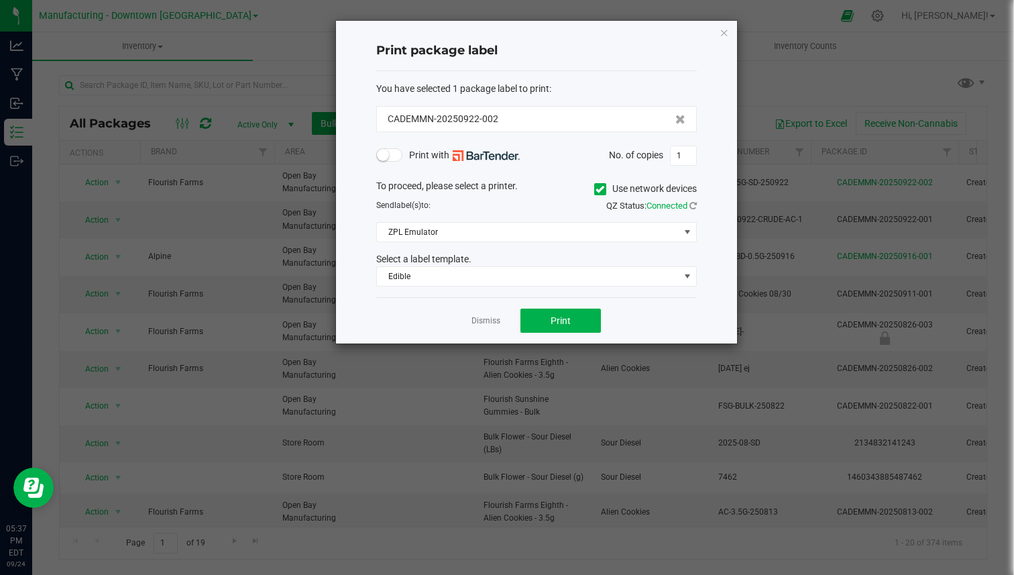
click at [393, 154] on span at bounding box center [389, 154] width 27 height 13
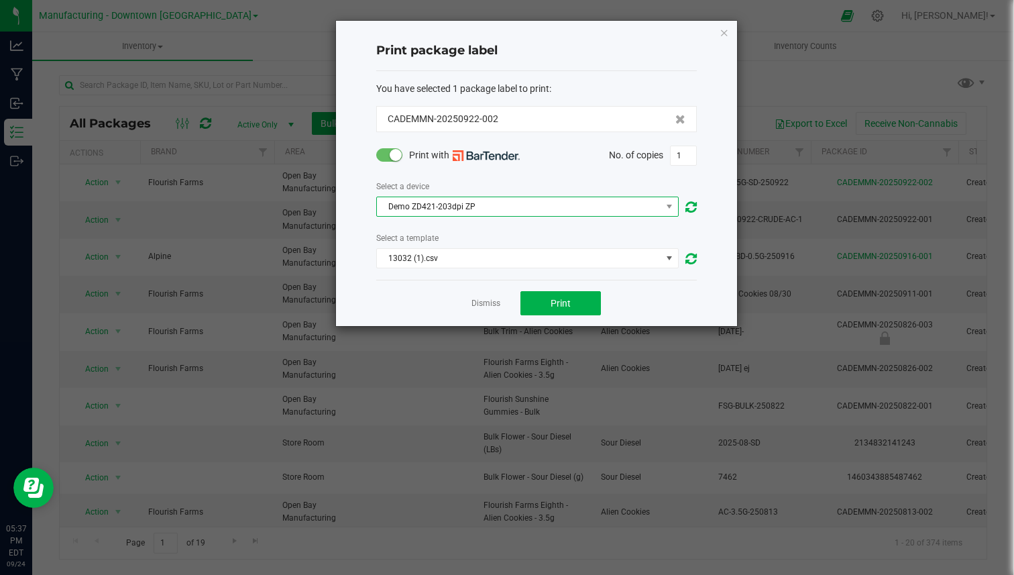
click at [410, 209] on span "Demo ZD421-203dpi ZP" at bounding box center [519, 206] width 284 height 19
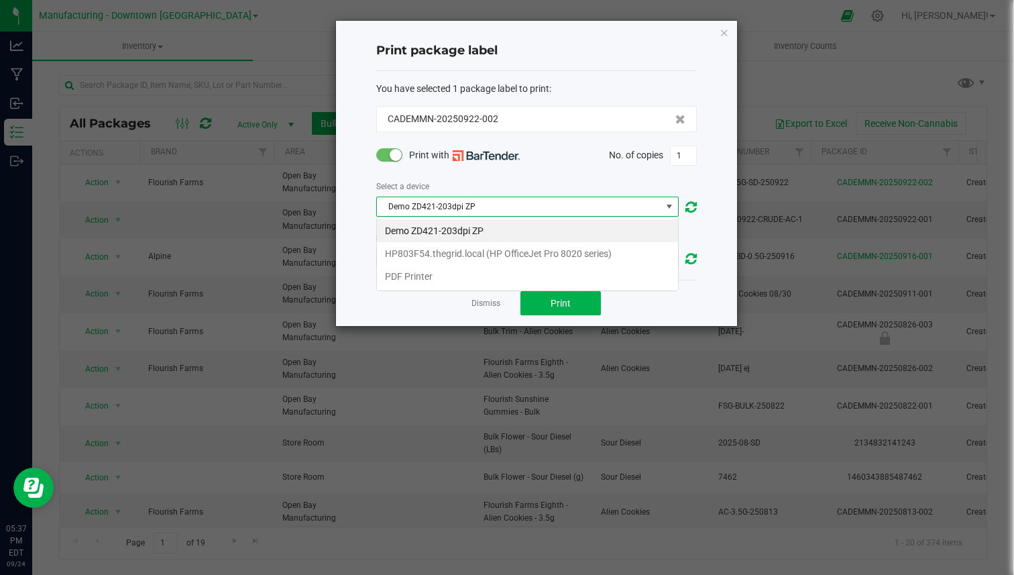
scroll to position [20, 302]
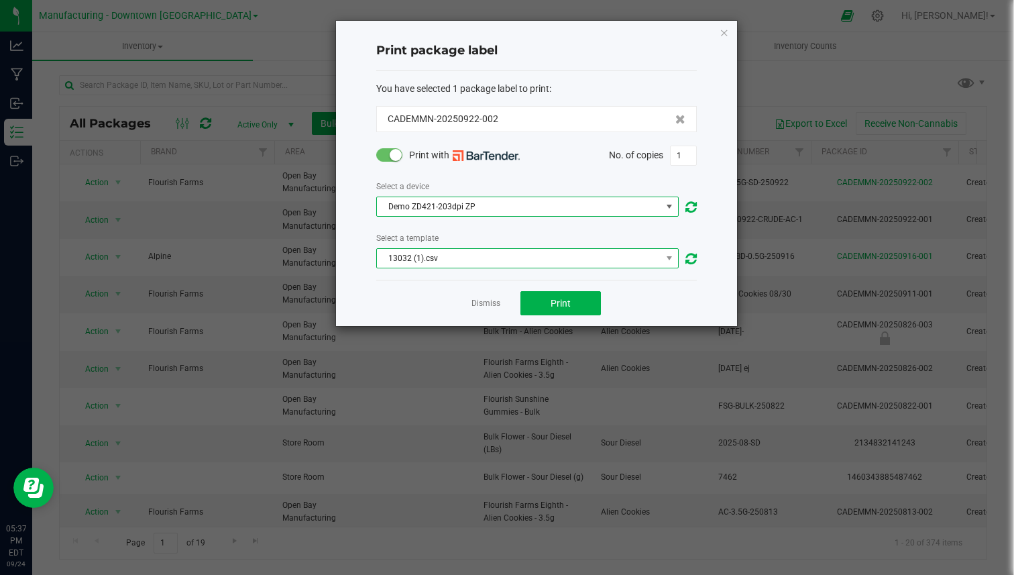
click at [423, 262] on span "13032 (1).csv" at bounding box center [519, 258] width 284 height 19
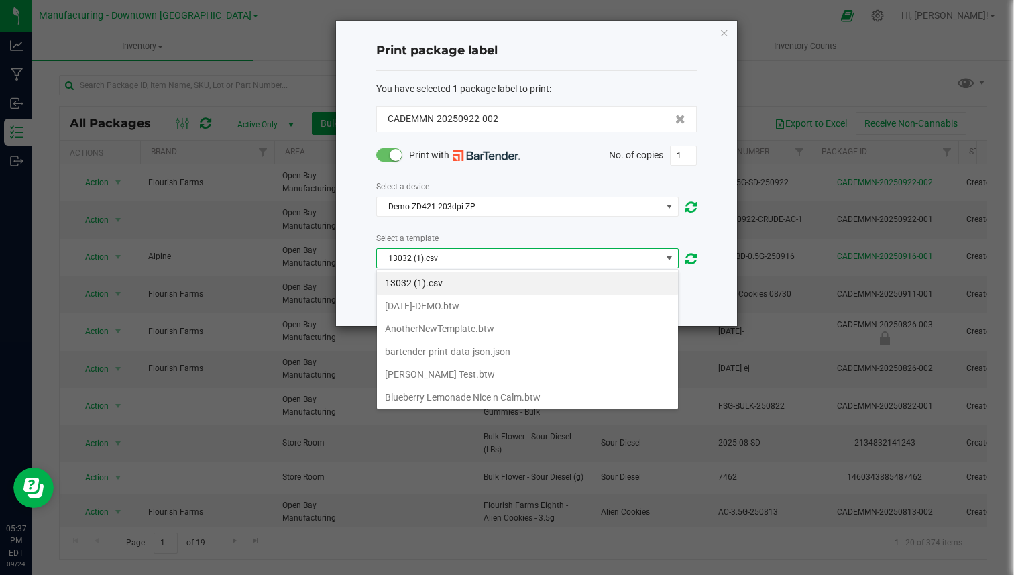
click at [425, 245] on div "Select a template 13032 (1).csv" at bounding box center [536, 250] width 321 height 38
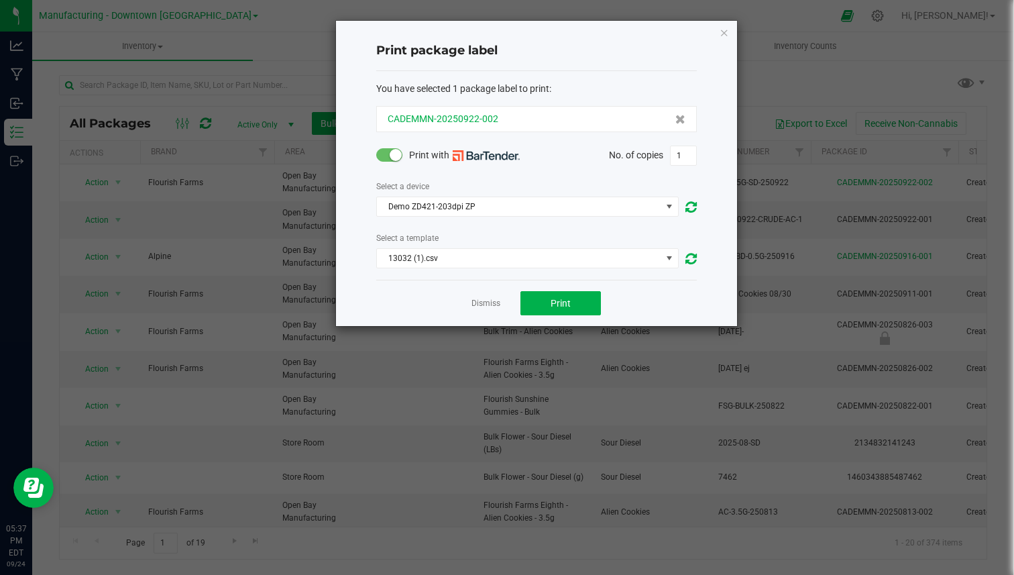
drag, startPoint x: 372, startPoint y: 121, endPoint x: 498, endPoint y: 121, distance: 126.1
click at [498, 121] on div "Print package label You have selected 1 package label to print : CADEMMN-202509…" at bounding box center [536, 173] width 401 height 305
click at [494, 307] on link "Dismiss" at bounding box center [486, 303] width 29 height 11
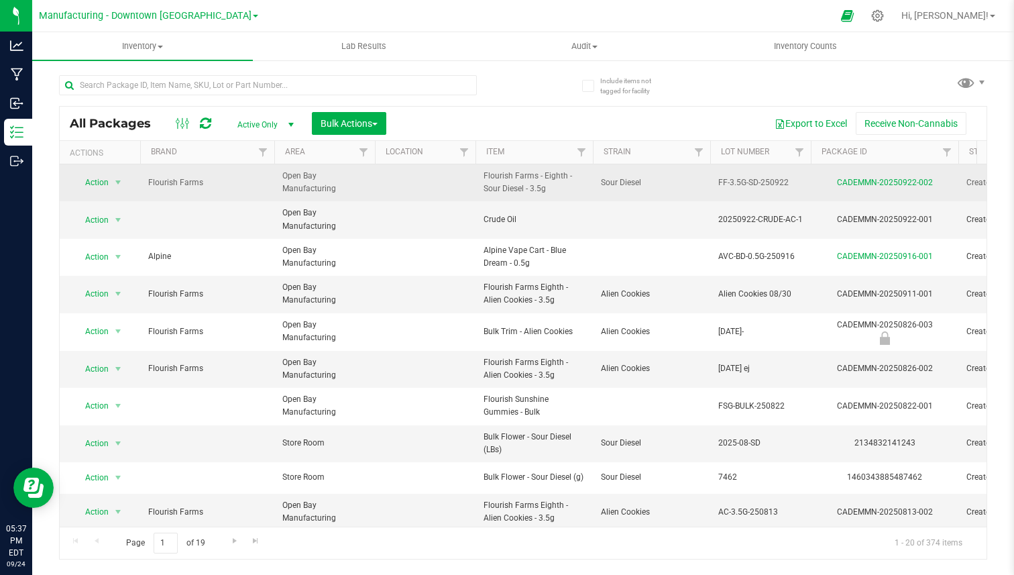
click at [523, 186] on span "Flourish Farms - Eighth - Sour Diesel - 3.5g" at bounding box center [534, 182] width 101 height 25
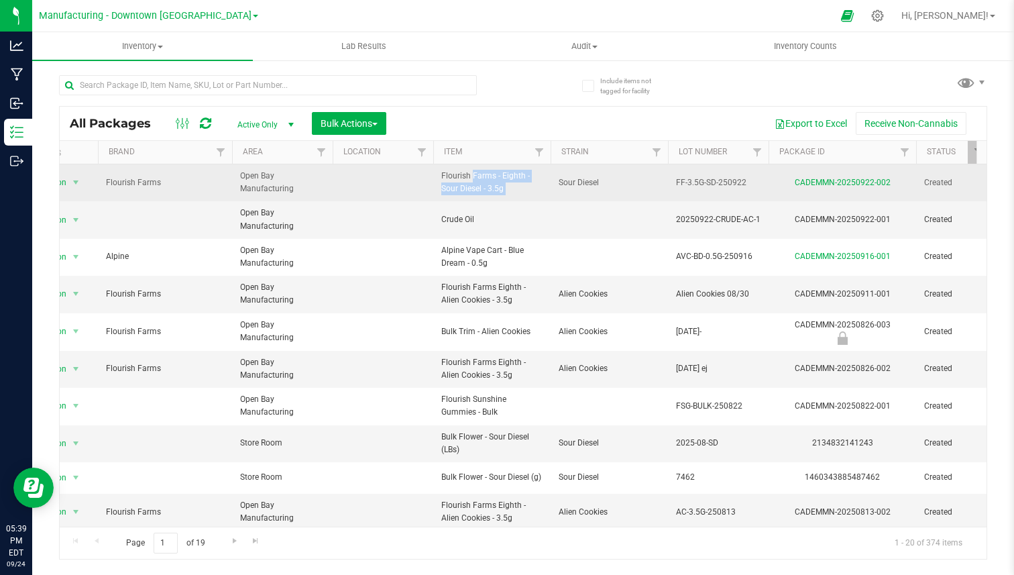
scroll to position [0, 0]
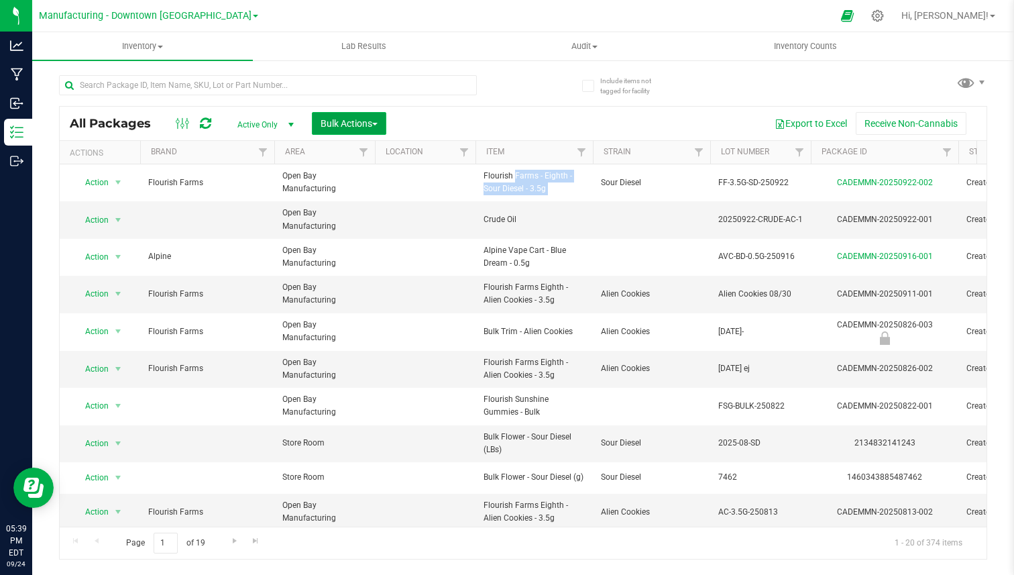
click at [351, 127] on span "Bulk Actions" at bounding box center [349, 123] width 57 height 11
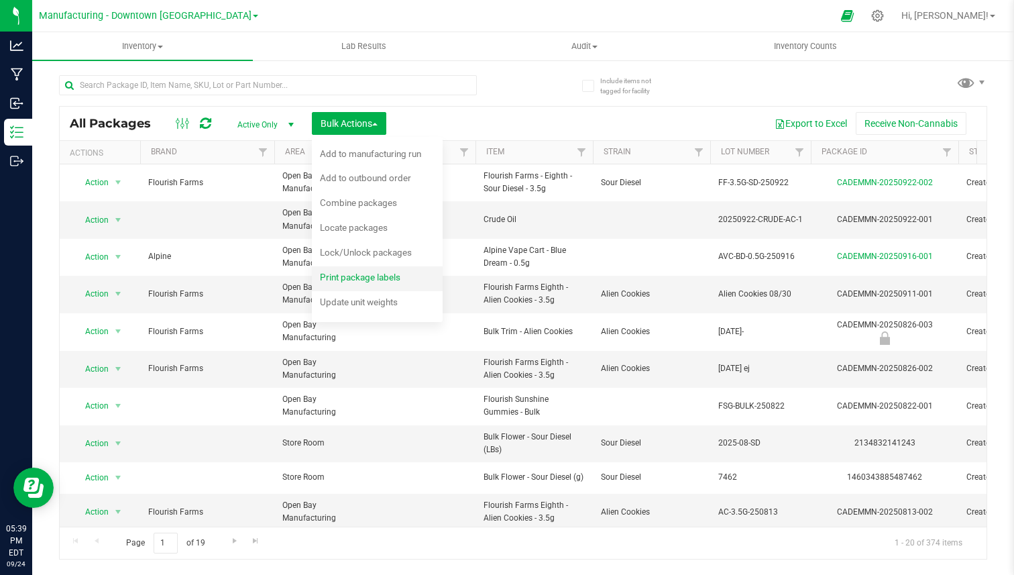
click at [339, 279] on span "Print package labels" at bounding box center [360, 277] width 80 height 11
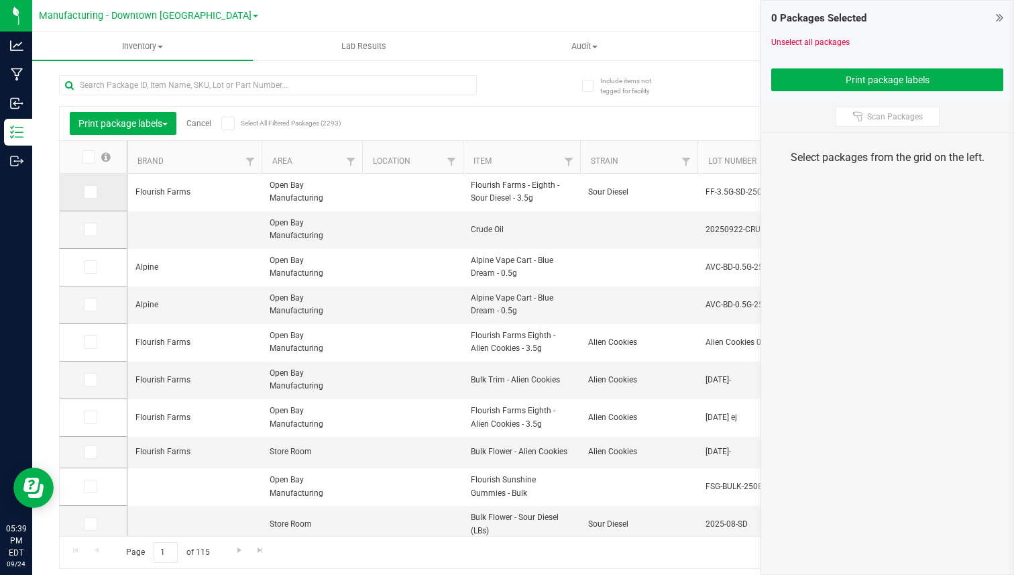
click at [90, 192] on icon at bounding box center [89, 192] width 9 height 0
click at [0, 0] on input "checkbox" at bounding box center [0, 0] width 0 height 0
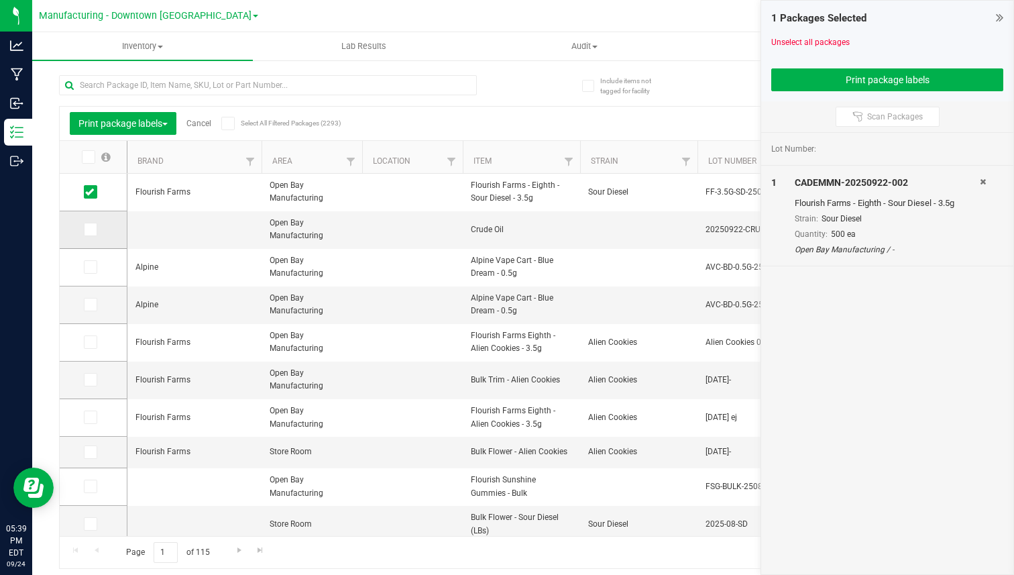
click at [90, 229] on icon at bounding box center [89, 229] width 9 height 0
click at [0, 0] on input "checkbox" at bounding box center [0, 0] width 0 height 0
click at [89, 267] on icon at bounding box center [89, 267] width 9 height 0
click at [0, 0] on input "checkbox" at bounding box center [0, 0] width 0 height 0
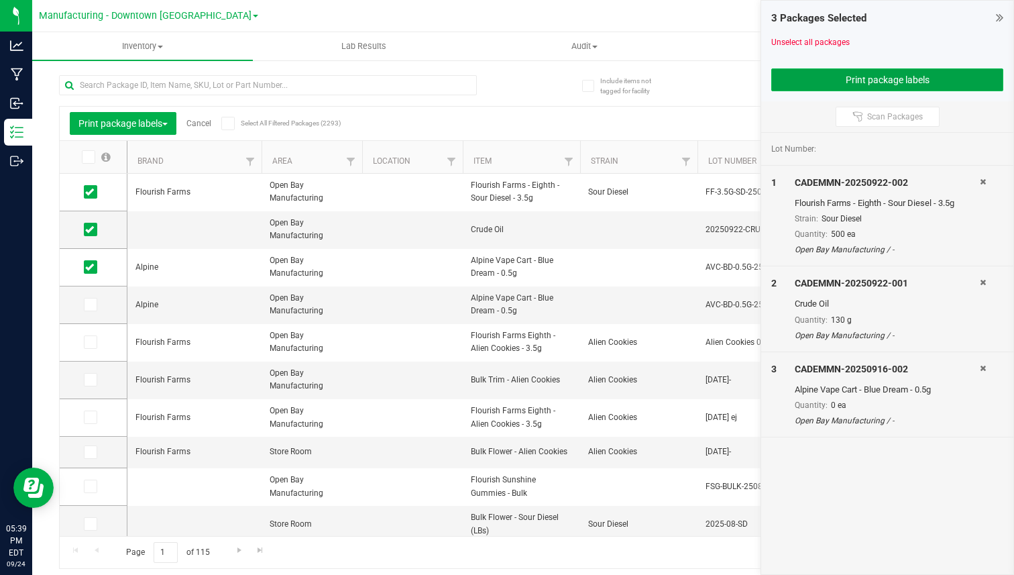
click at [851, 72] on button "Print package labels" at bounding box center [887, 79] width 232 height 23
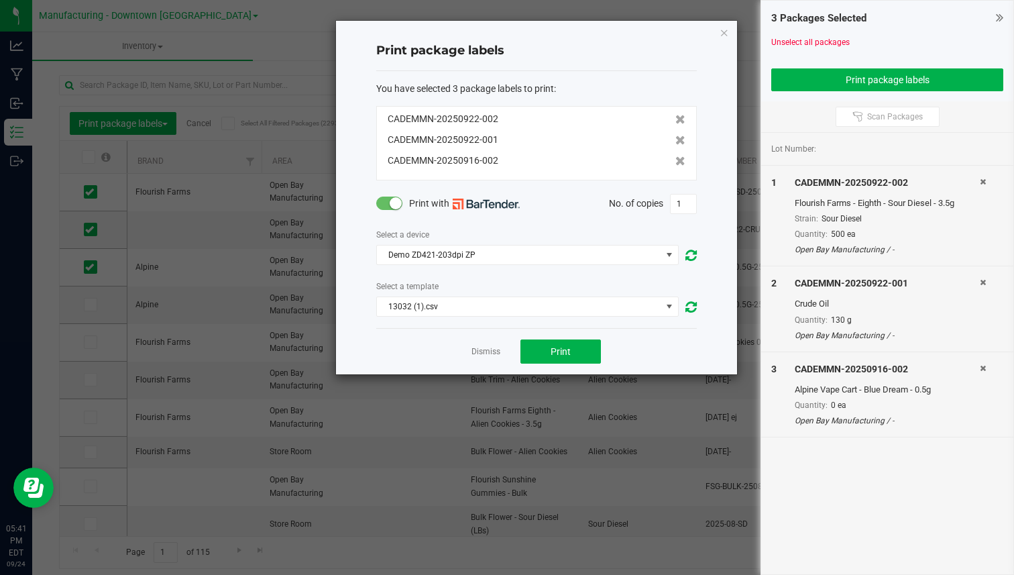
click at [792, 199] on div "1" at bounding box center [782, 216] width 23 height 80
click at [808, 201] on div "Flourish Farms - Eighth - Sour Diesel - 3.5g" at bounding box center [888, 203] width 186 height 13
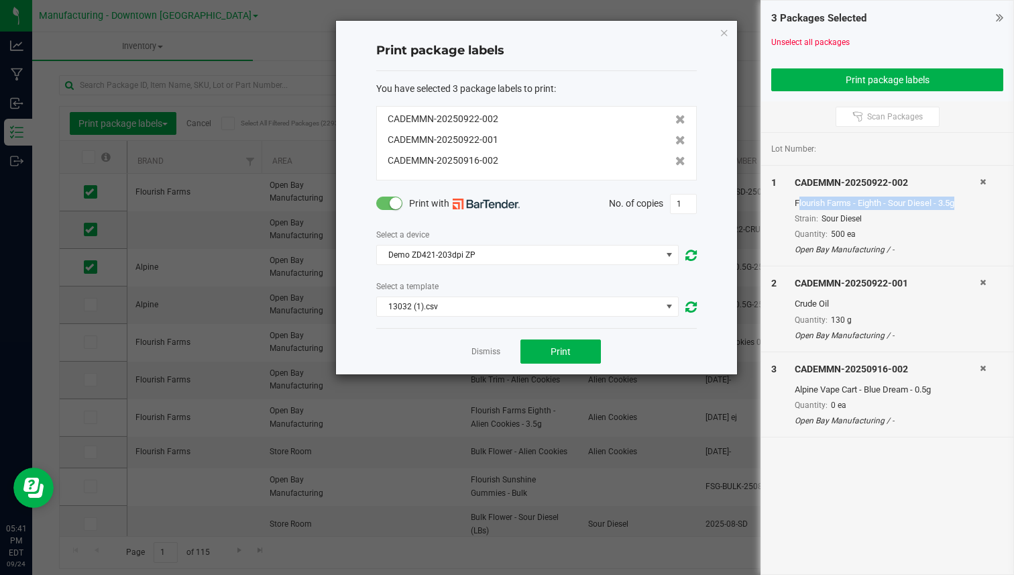
click at [808, 201] on div "Flourish Farms - Eighth - Sour Diesel - 3.5g" at bounding box center [888, 203] width 186 height 13
copy div "Flourish Farms - Eighth - Sour Diesel - 3.5g"
click at [488, 349] on link "Dismiss" at bounding box center [486, 351] width 29 height 11
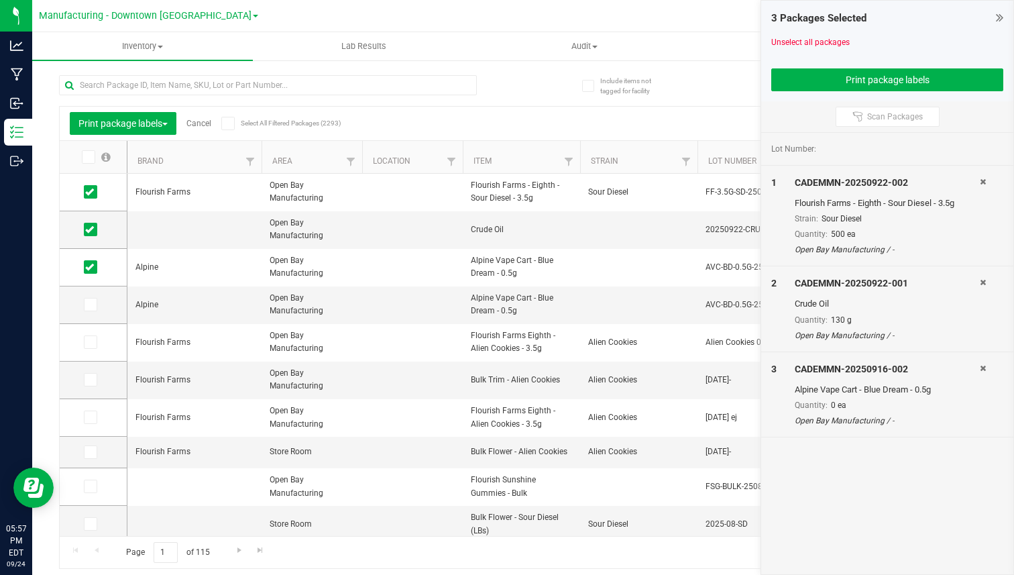
click at [86, 152] on span at bounding box center [88, 156] width 13 height 13
click at [0, 0] on input "checkbox" at bounding box center [0, 0] width 0 height 0
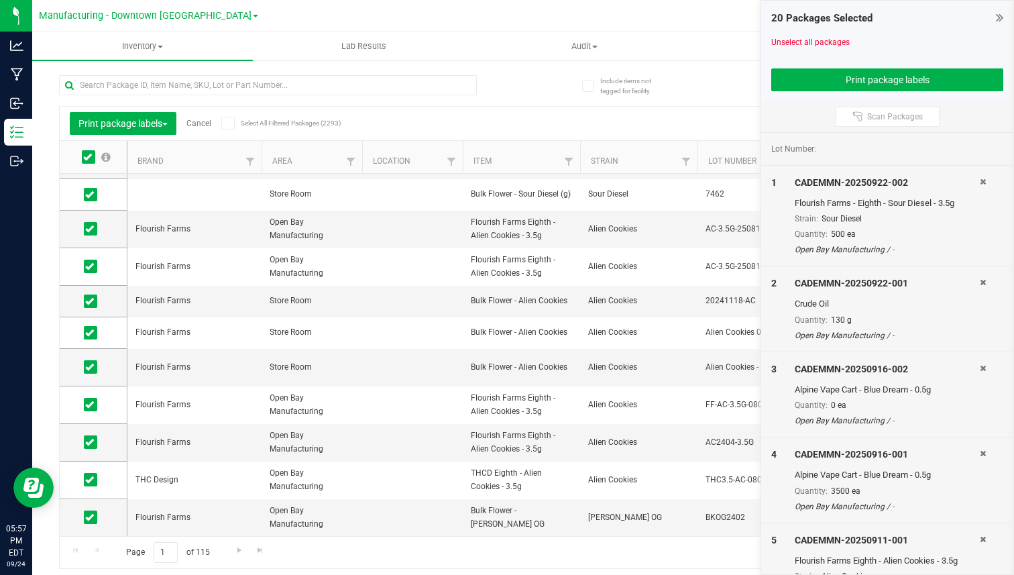
scroll to position [374, 0]
click at [866, 81] on button "Print package labels" at bounding box center [887, 79] width 232 height 23
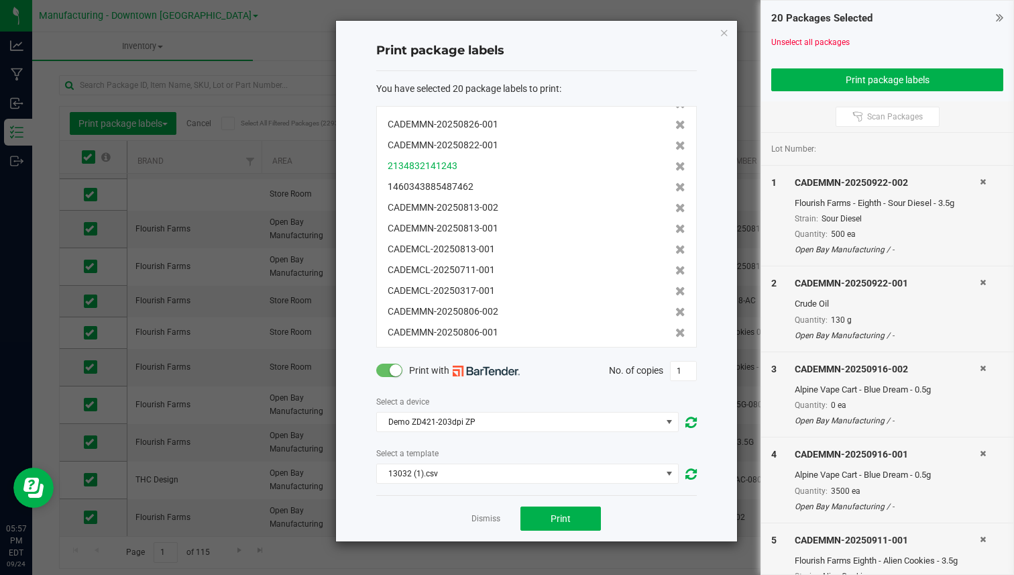
scroll to position [186, 0]
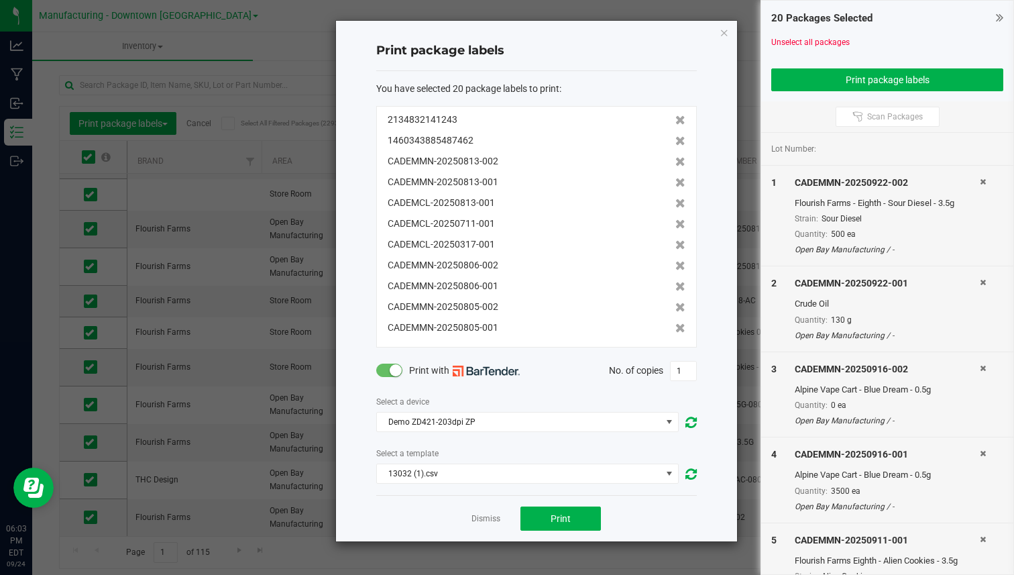
click at [462, 34] on div "Print package labels" at bounding box center [536, 52] width 321 height 40
click at [720, 33] on icon "button" at bounding box center [724, 32] width 9 height 16
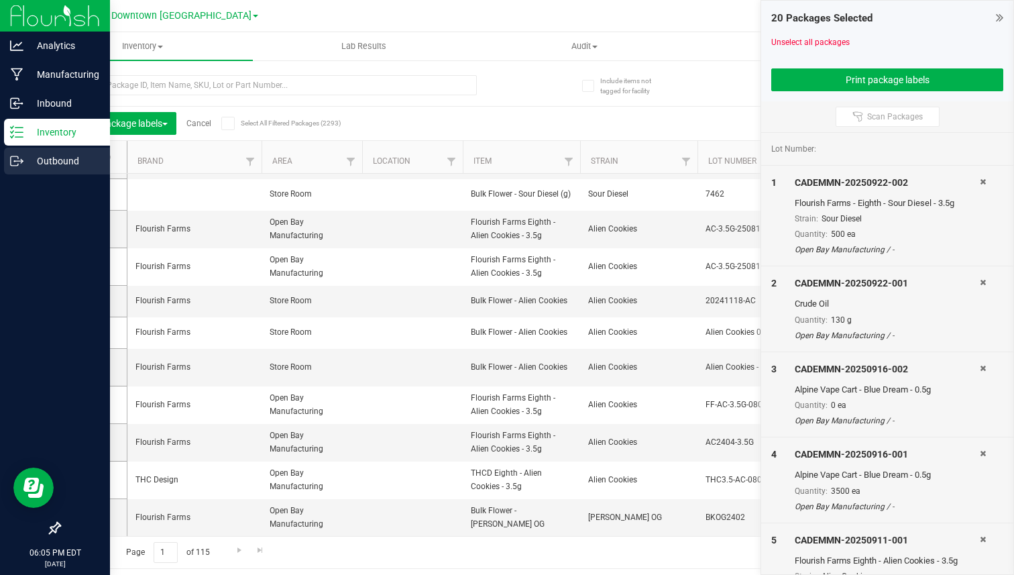
click at [25, 160] on p "Outbound" at bounding box center [63, 161] width 80 height 16
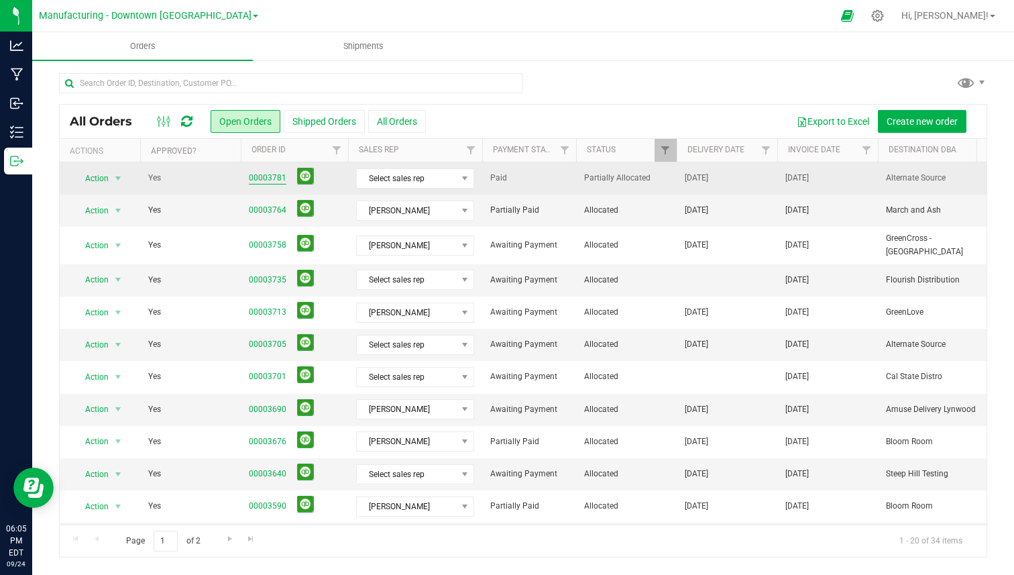
click at [268, 176] on link "00003781" at bounding box center [268, 178] width 38 height 13
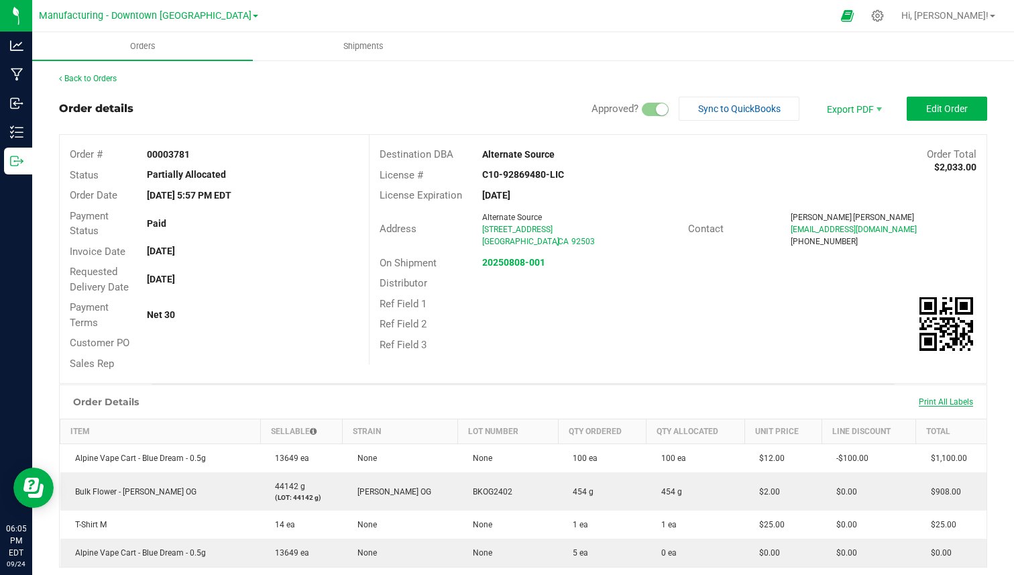
click at [942, 402] on span "Print All Labels" at bounding box center [946, 401] width 54 height 9
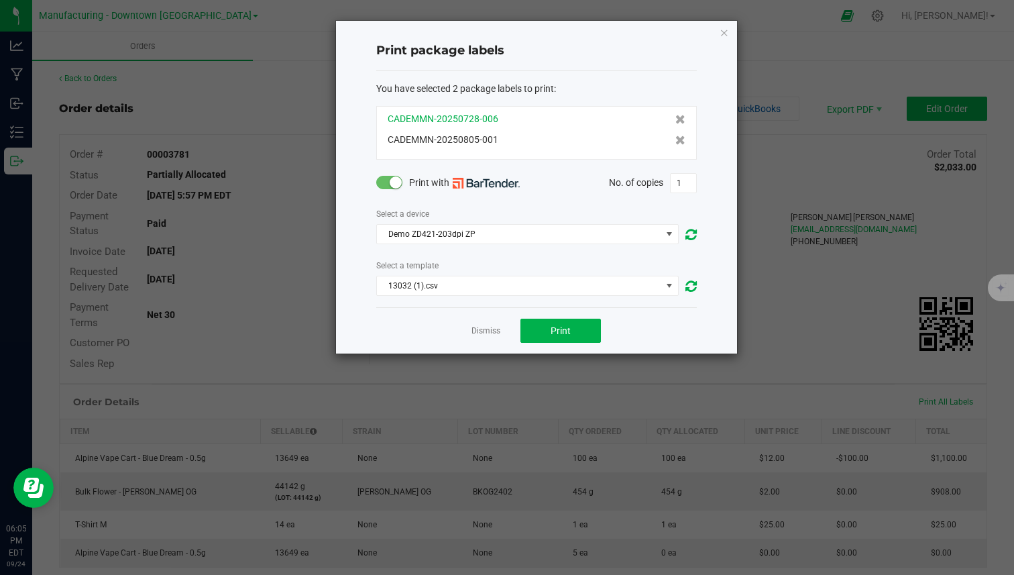
drag, startPoint x: 378, startPoint y: 116, endPoint x: 502, endPoint y: 117, distance: 124.1
click at [502, 117] on div "CADEMMN-20250728-006 CADEMMN-20250805-001" at bounding box center [536, 133] width 321 height 54
click at [722, 36] on icon "button" at bounding box center [724, 32] width 9 height 16
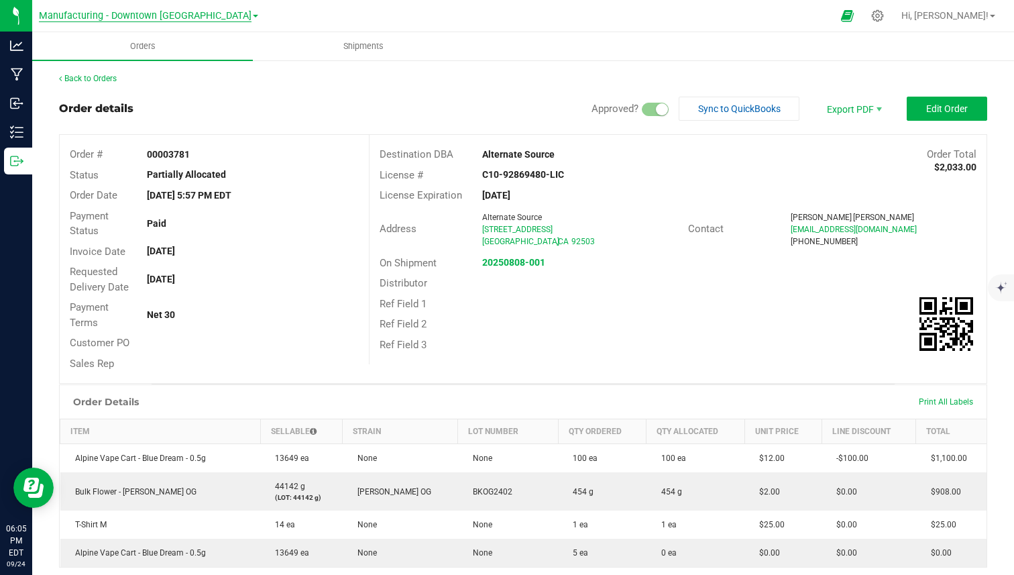
click at [133, 20] on span "Manufacturing - Downtown [GEOGRAPHIC_DATA]" at bounding box center [145, 16] width 213 height 12
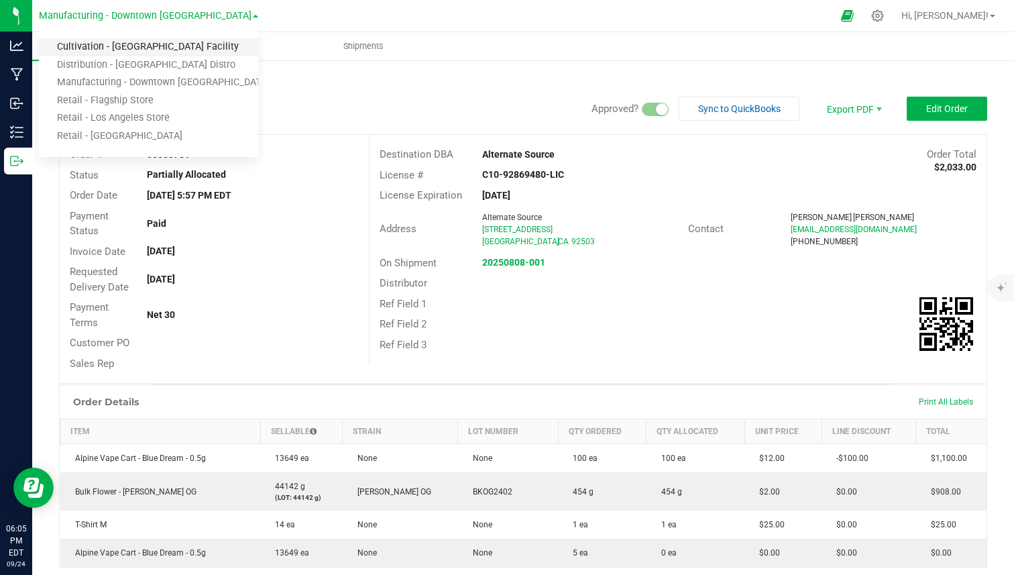
click at [105, 48] on link "Cultivation - [GEOGRAPHIC_DATA] Facility" at bounding box center [148, 47] width 219 height 18
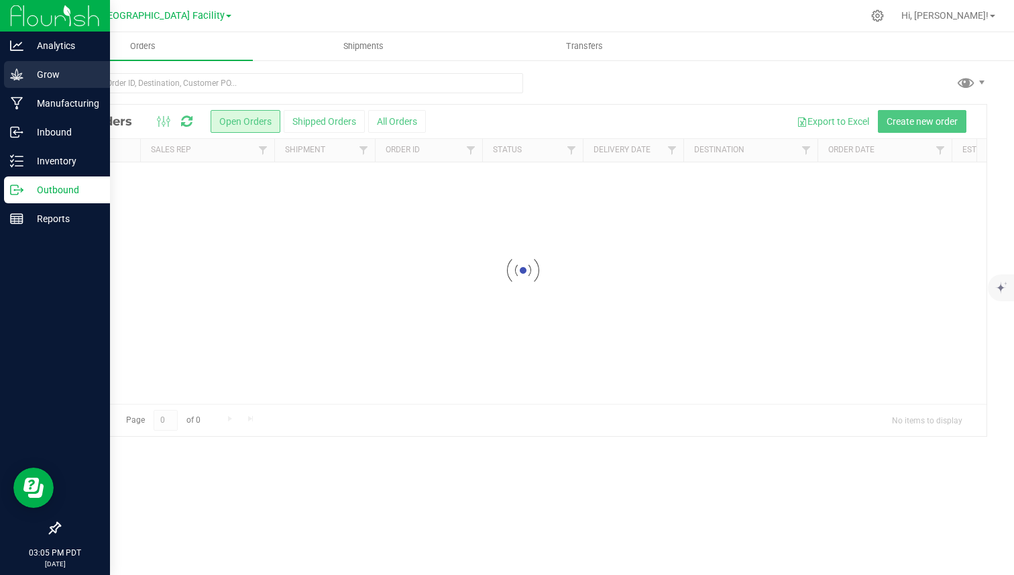
click at [20, 82] on div "Grow" at bounding box center [57, 74] width 106 height 27
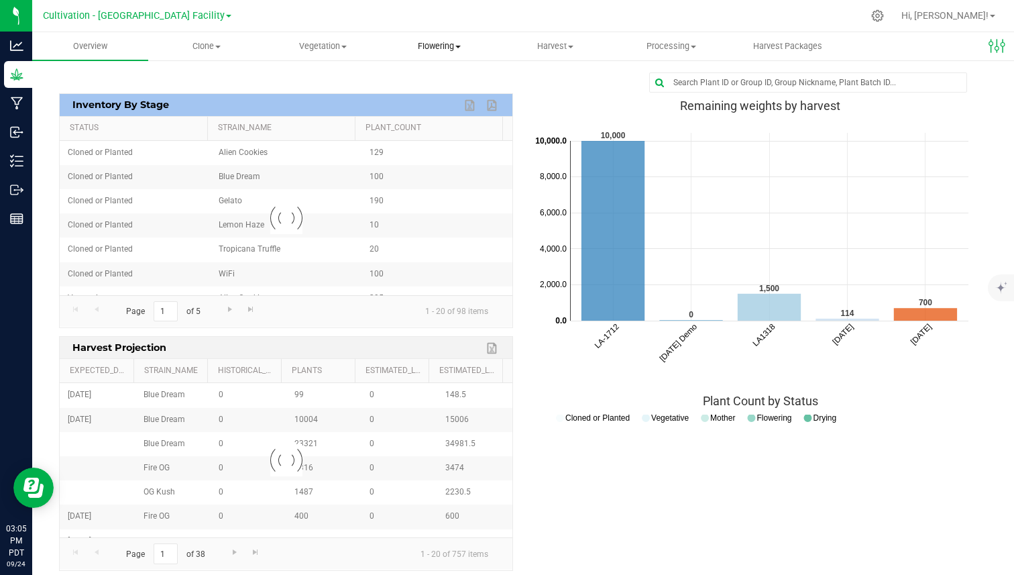
click at [409, 49] on span "Flowering" at bounding box center [439, 46] width 115 height 12
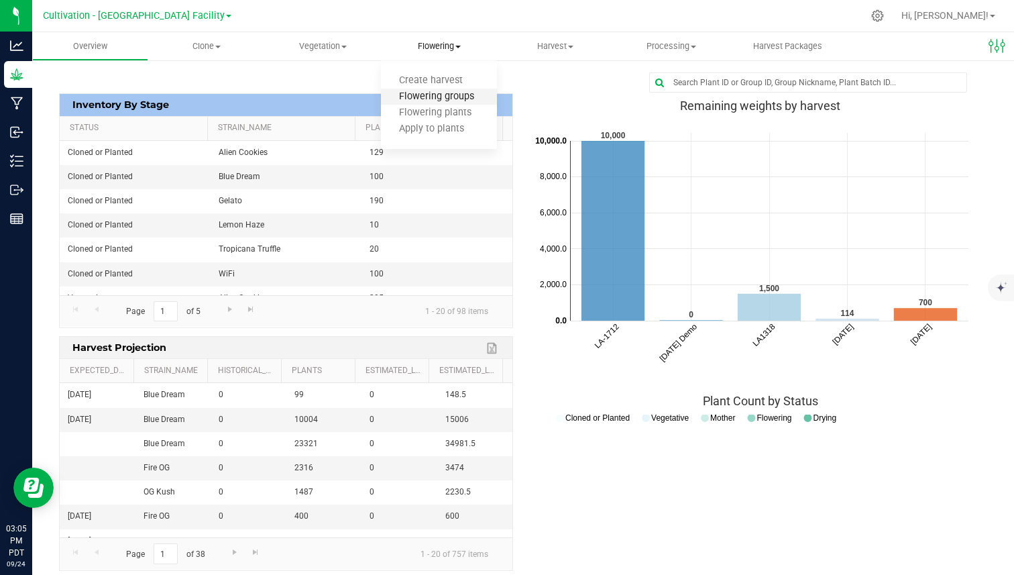
click at [423, 97] on span "Flowering groups" at bounding box center [436, 96] width 111 height 11
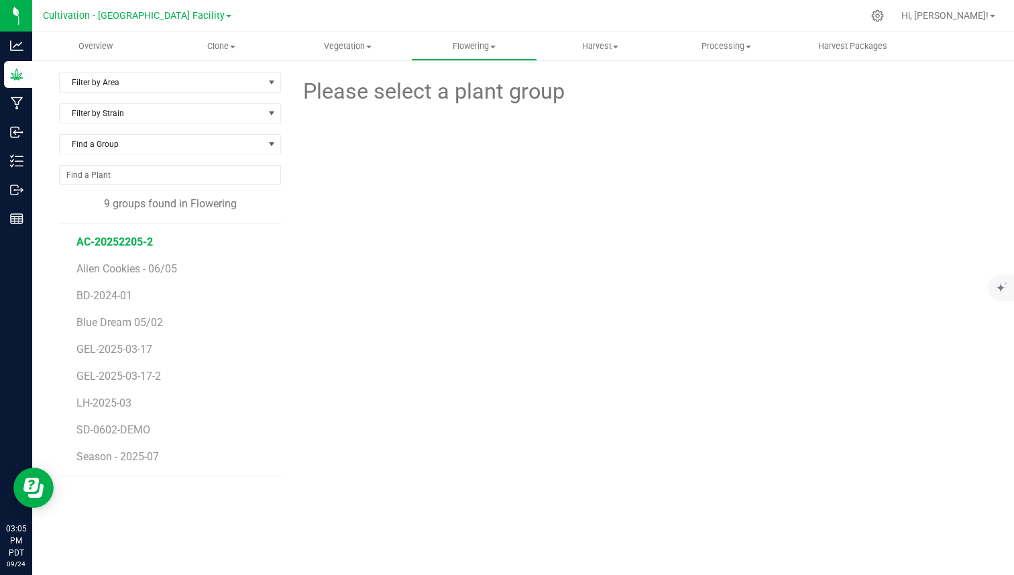
click at [144, 235] on span "AC-20252205-2" at bounding box center [114, 241] width 76 height 13
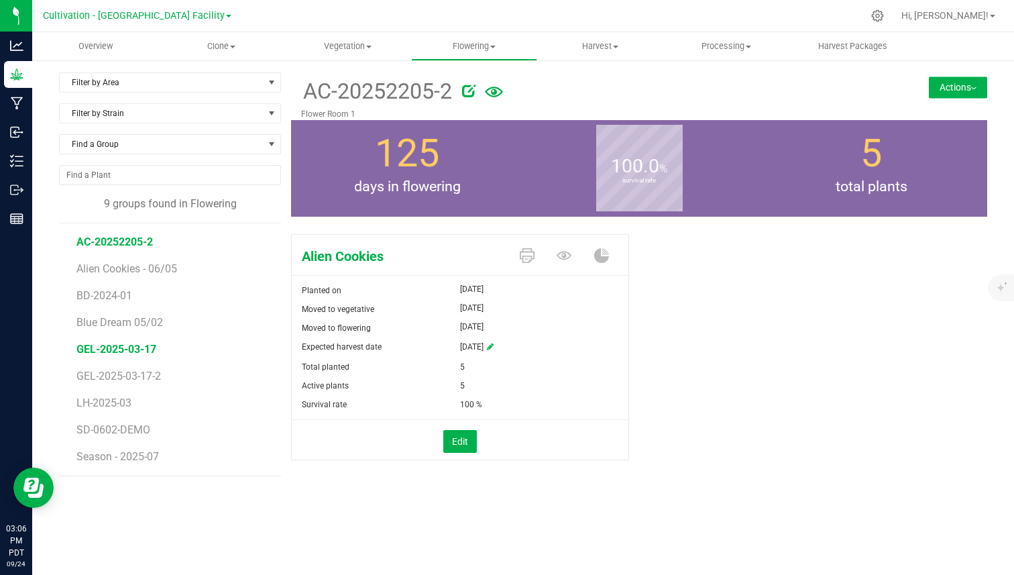
click at [99, 353] on span "GEL-2025-03-17" at bounding box center [116, 349] width 80 height 13
click at [525, 259] on icon at bounding box center [527, 255] width 15 height 15
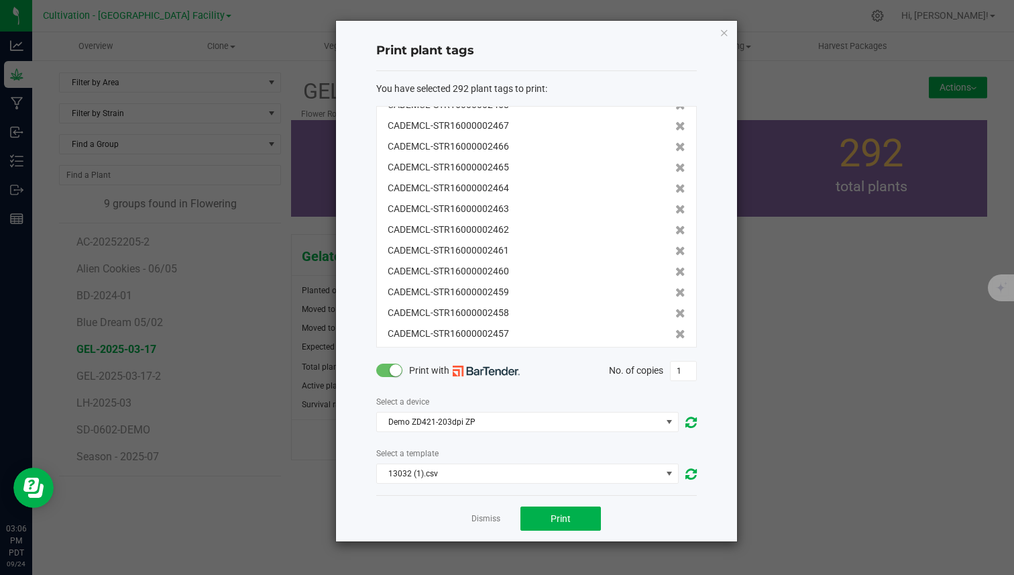
scroll to position [2760, 0]
drag, startPoint x: 383, startPoint y: 124, endPoint x: 521, endPoint y: 125, distance: 138.2
click at [522, 125] on div "CADEMCL-STR16000002600 CADEMCL-STR16000002599 CADEMCL-STR16000002598 CADEMCL-ST…" at bounding box center [536, 226] width 321 height 241
